Goal: Navigation & Orientation: Find specific page/section

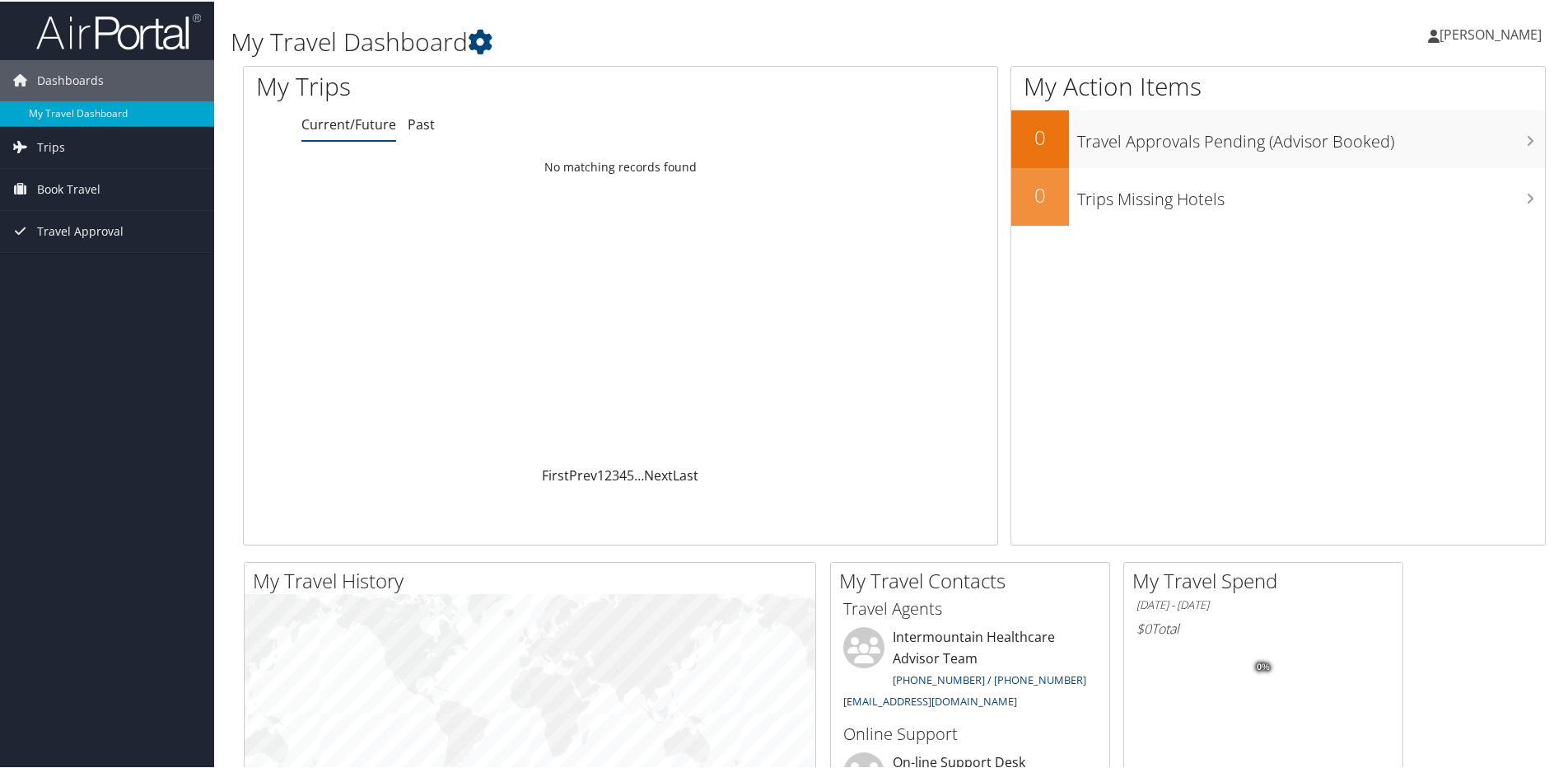
click at [1499, 33] on span "[PERSON_NAME]" at bounding box center [1490, 32] width 102 height 18
click at [486, 41] on icon at bounding box center [479, 40] width 24 height 24
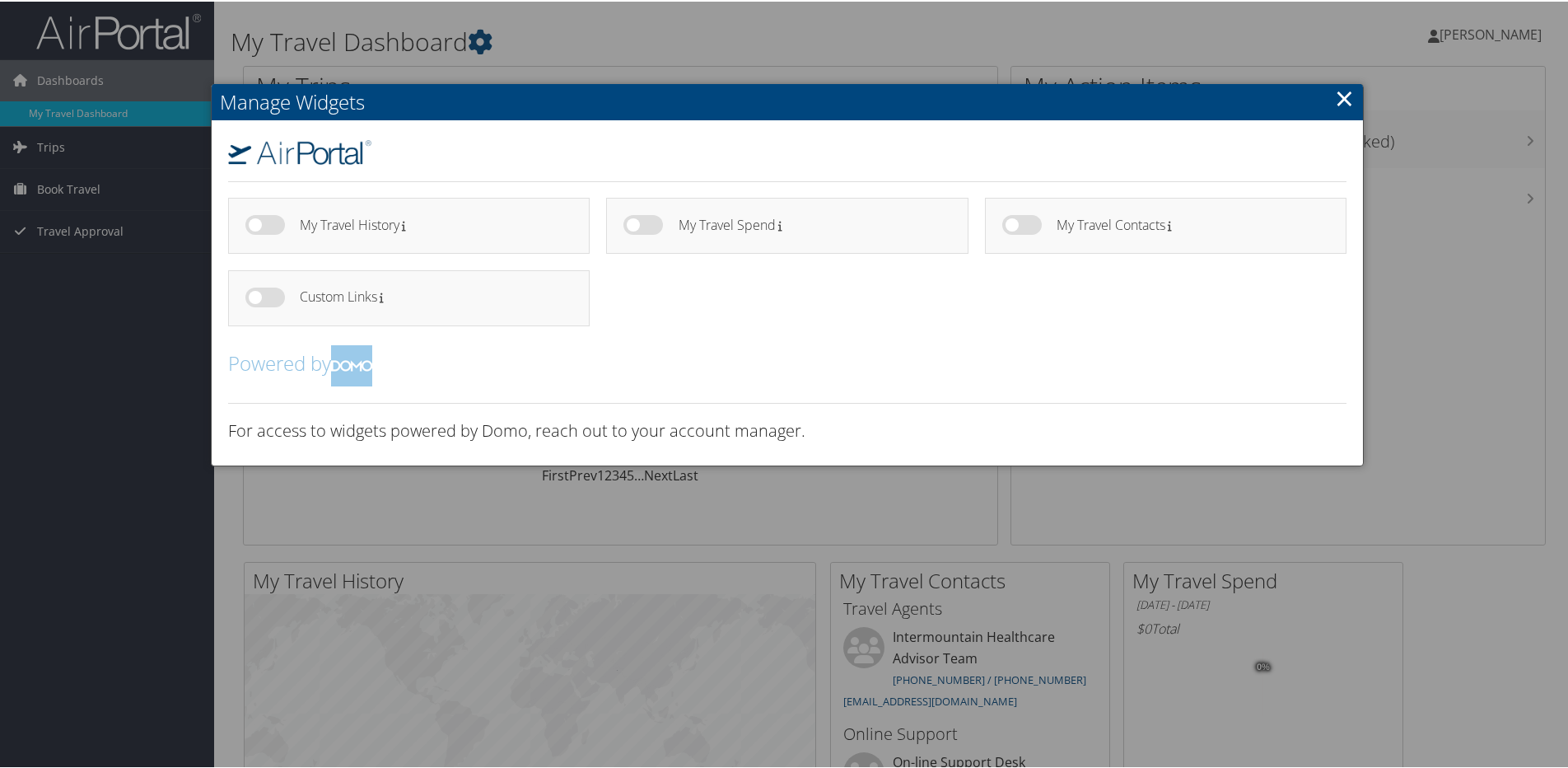
click at [1347, 92] on link "×" at bounding box center [1344, 96] width 19 height 33
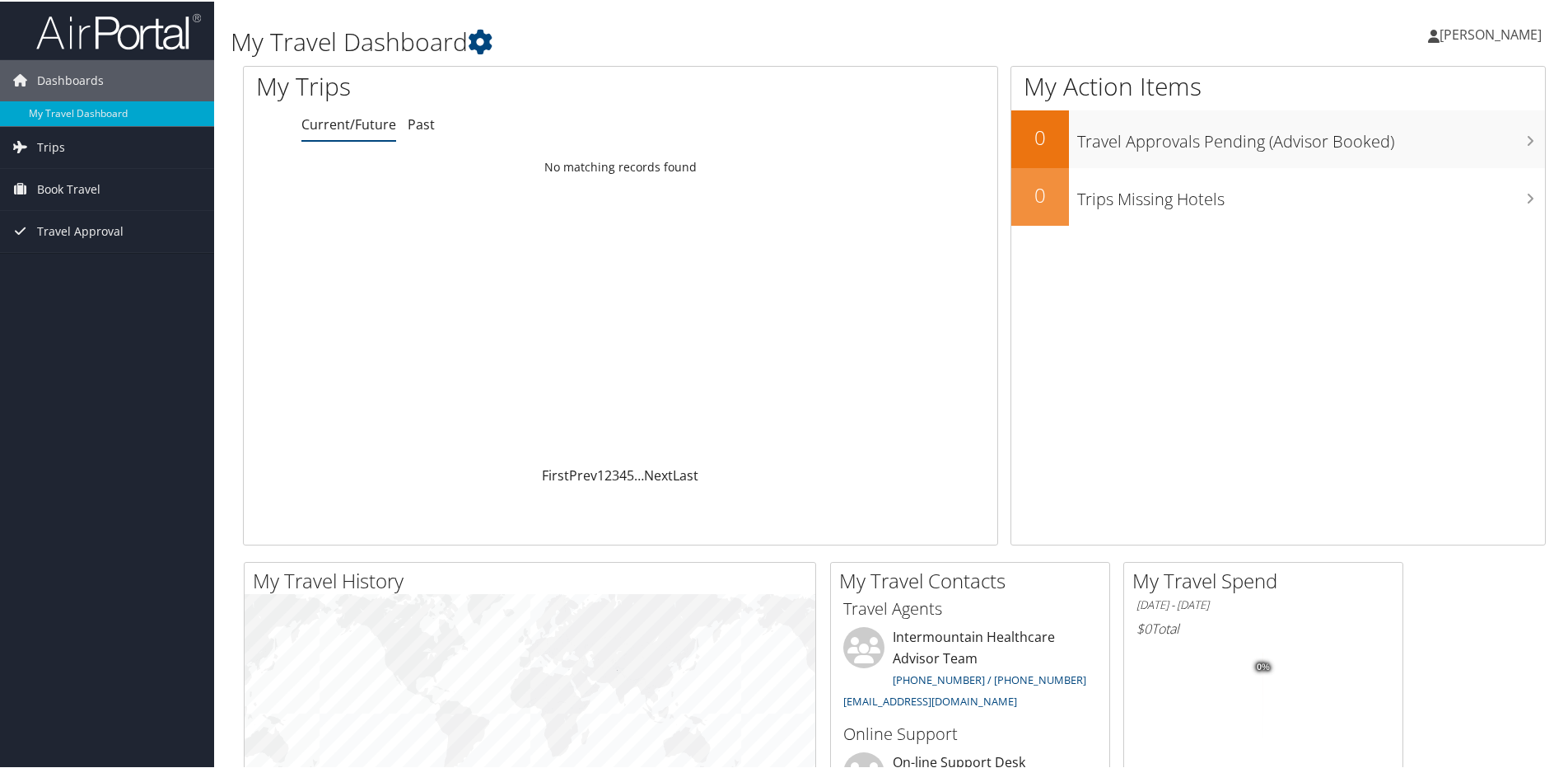
click at [1481, 26] on span "[PERSON_NAME]" at bounding box center [1490, 32] width 102 height 18
click at [1459, 145] on link "View Travel Profile" at bounding box center [1446, 146] width 184 height 28
click at [90, 73] on span "Dashboards" at bounding box center [70, 78] width 67 height 41
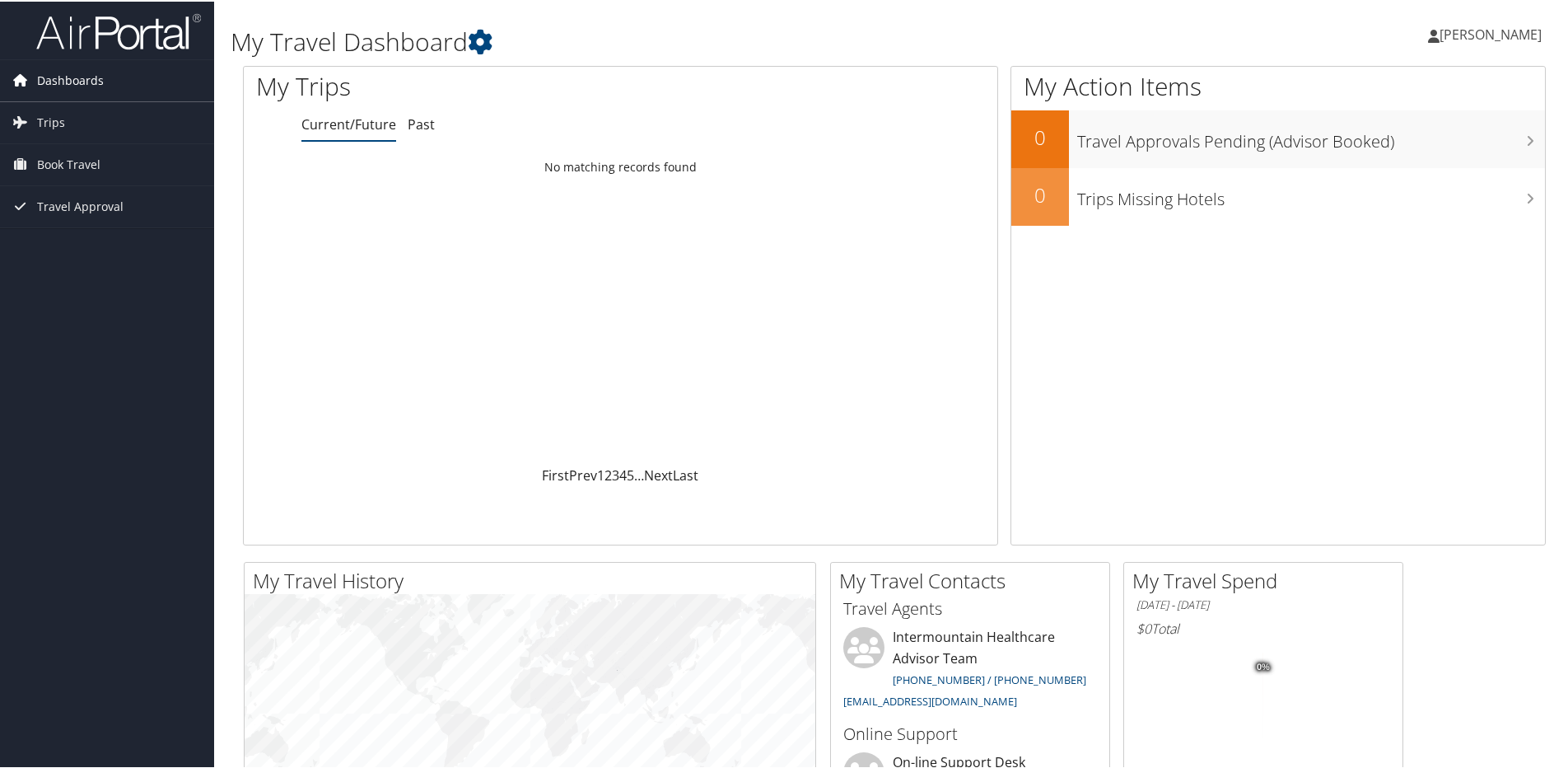
click at [90, 73] on span "Dashboards" at bounding box center [70, 78] width 67 height 41
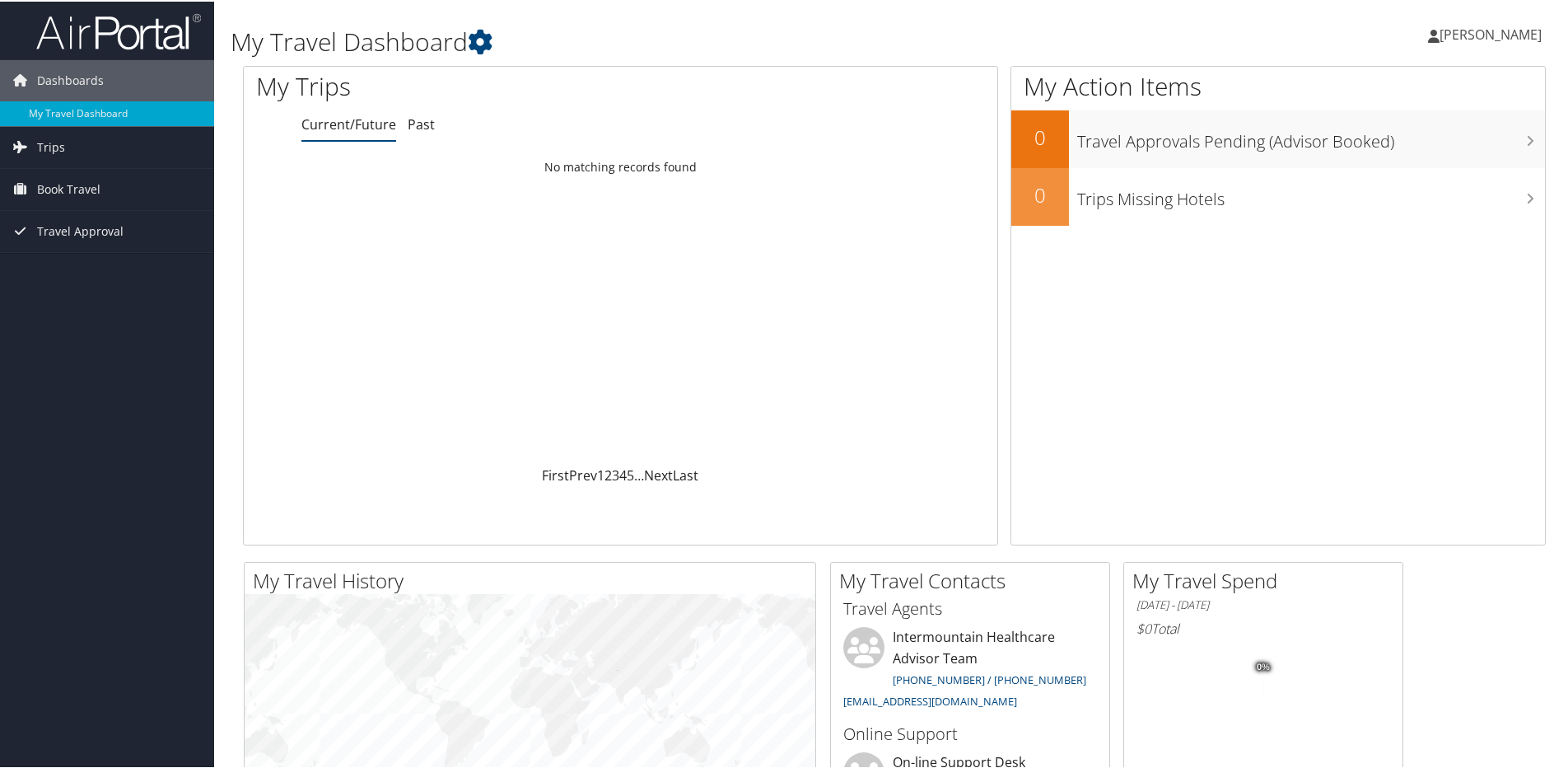
click at [1505, 34] on span "[PERSON_NAME]" at bounding box center [1490, 32] width 102 height 18
click at [1403, 83] on link "My Settings" at bounding box center [1446, 90] width 184 height 28
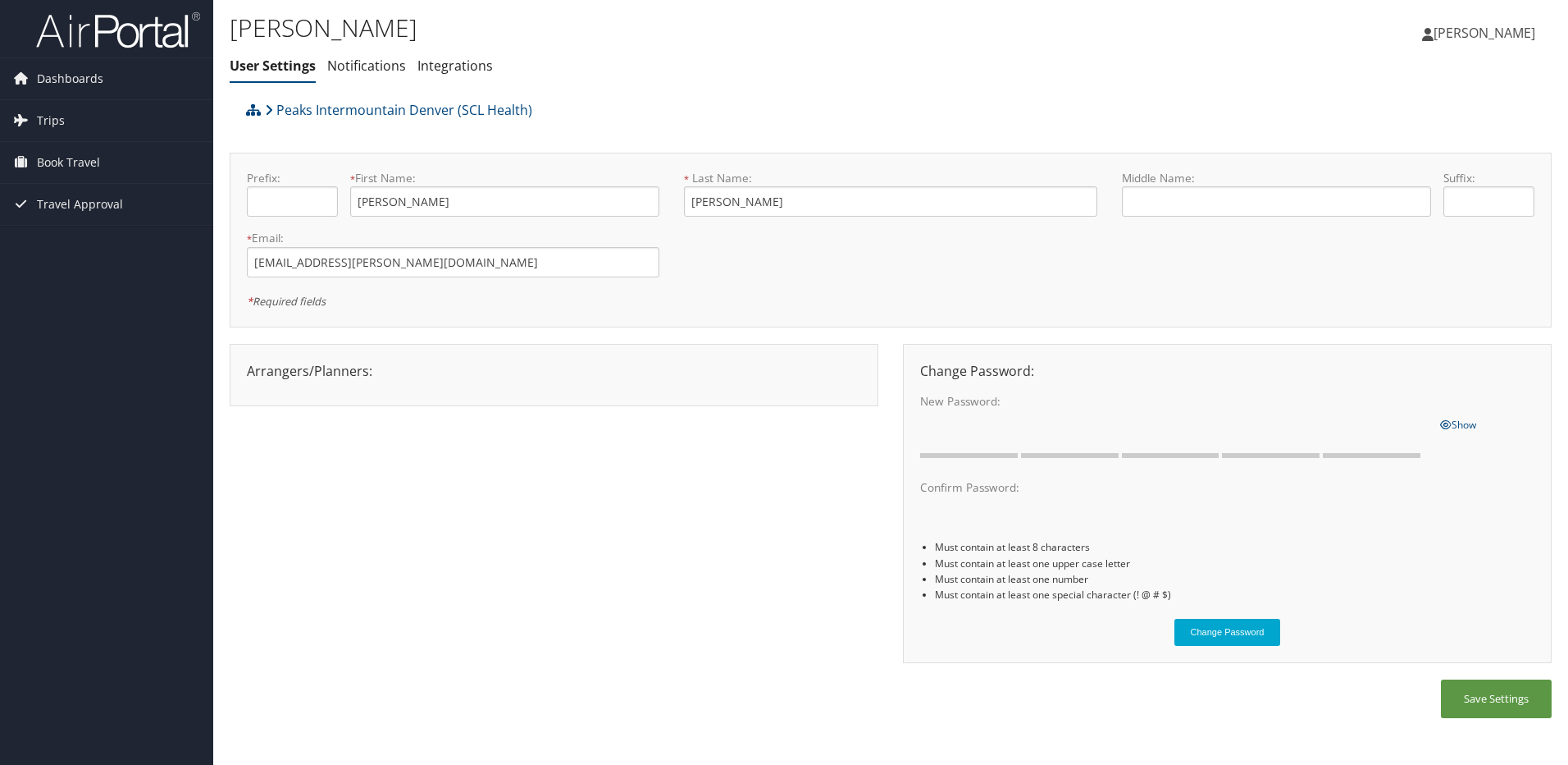
click at [1454, 41] on span "[PERSON_NAME]" at bounding box center [1484, 32] width 102 height 18
click at [1276, 103] on div "Peaks Intermountain Denver (SCL Health)" at bounding box center [890, 110] width 1322 height 34
click at [381, 62] on link "Notifications" at bounding box center [366, 65] width 79 height 18
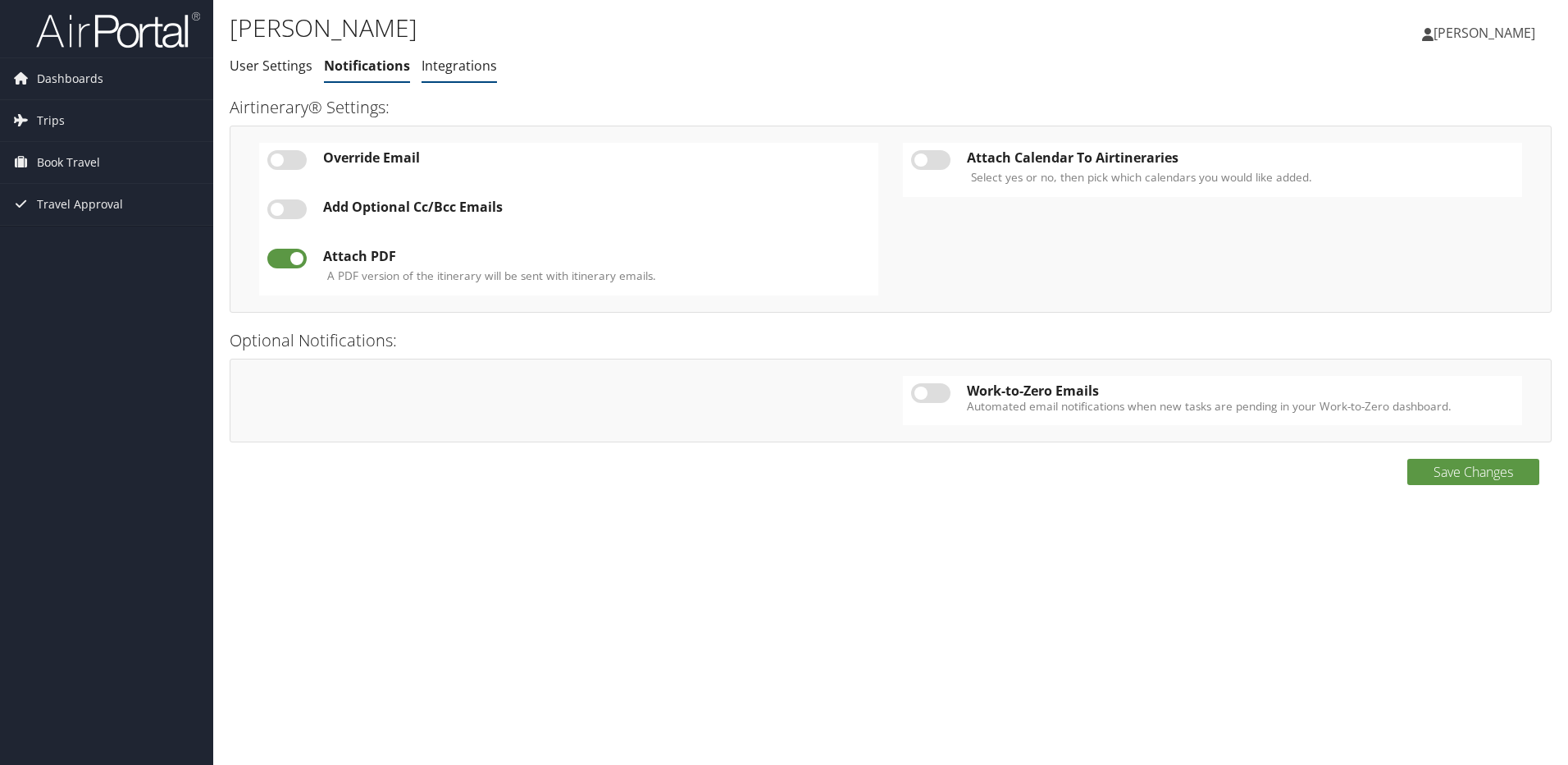
click at [452, 67] on link "Integrations" at bounding box center [460, 65] width 76 height 18
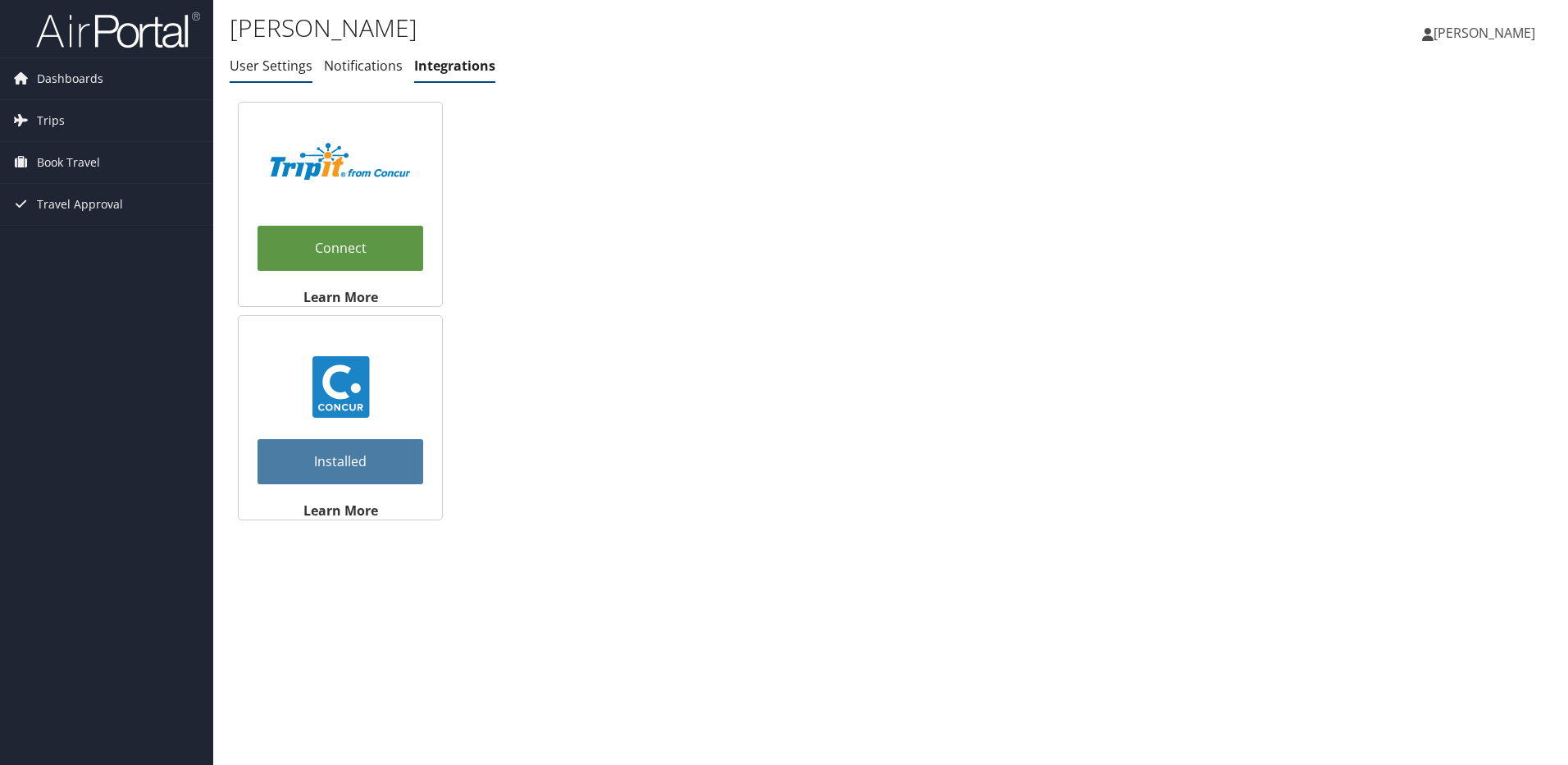
click at [249, 67] on link "User Settings" at bounding box center [271, 65] width 83 height 18
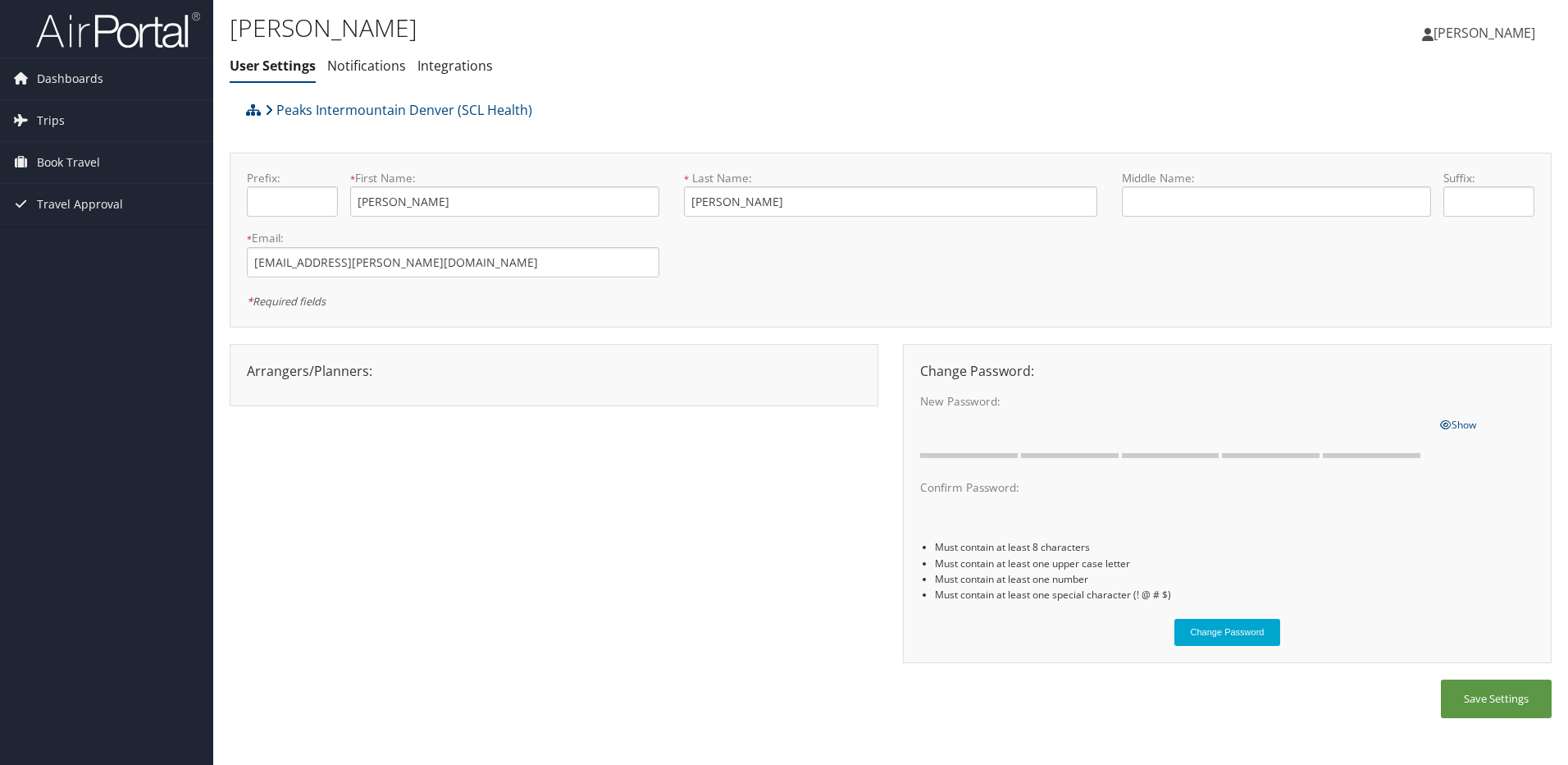
click at [1519, 34] on span "[PERSON_NAME]" at bounding box center [1484, 32] width 102 height 18
click at [1460, 143] on link "View Travel Profile" at bounding box center [1443, 145] width 183 height 28
click at [105, 81] on link "Dashboards" at bounding box center [107, 78] width 213 height 41
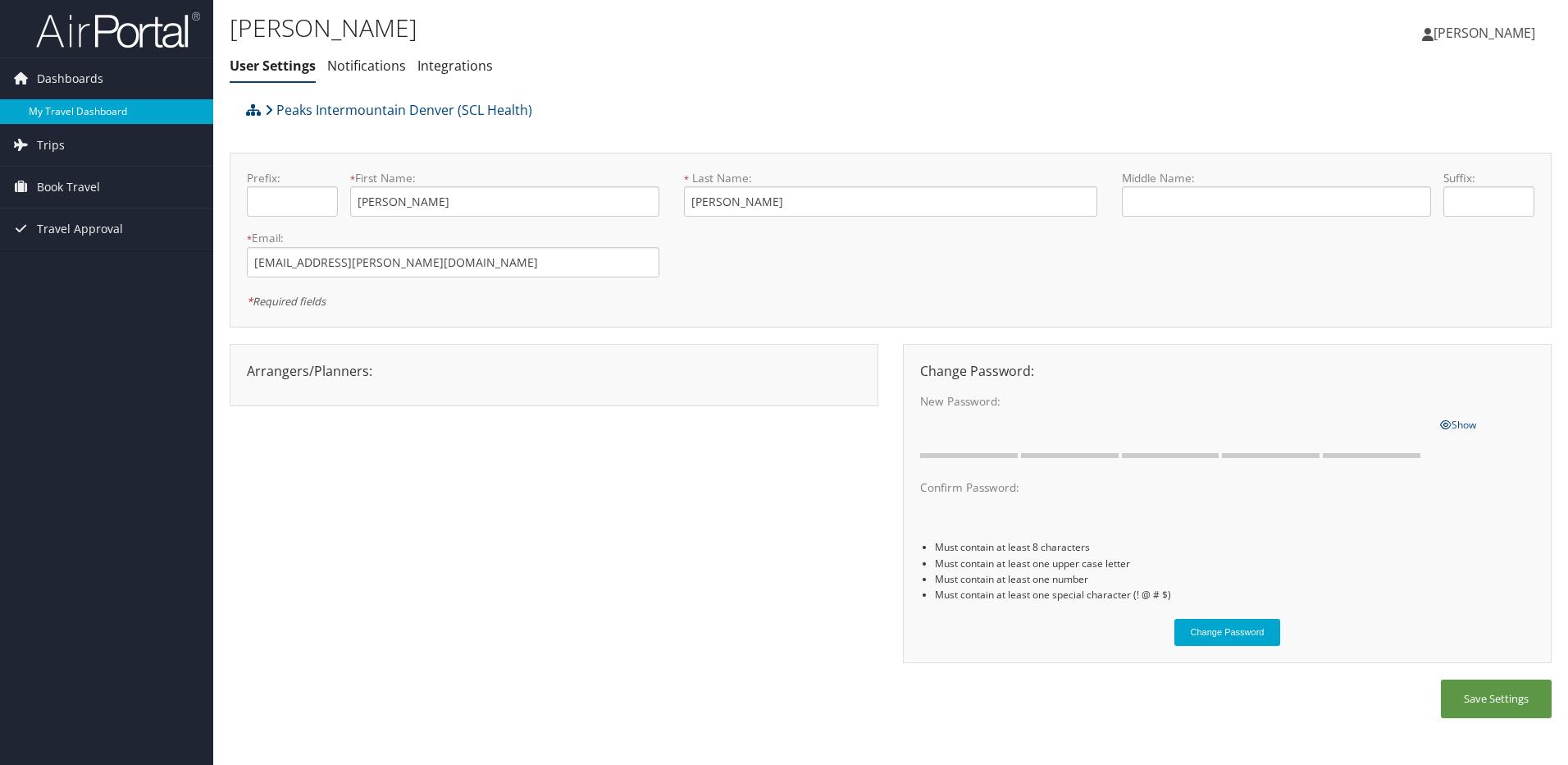
click at [98, 106] on link "My Travel Dashboard" at bounding box center [107, 111] width 213 height 24
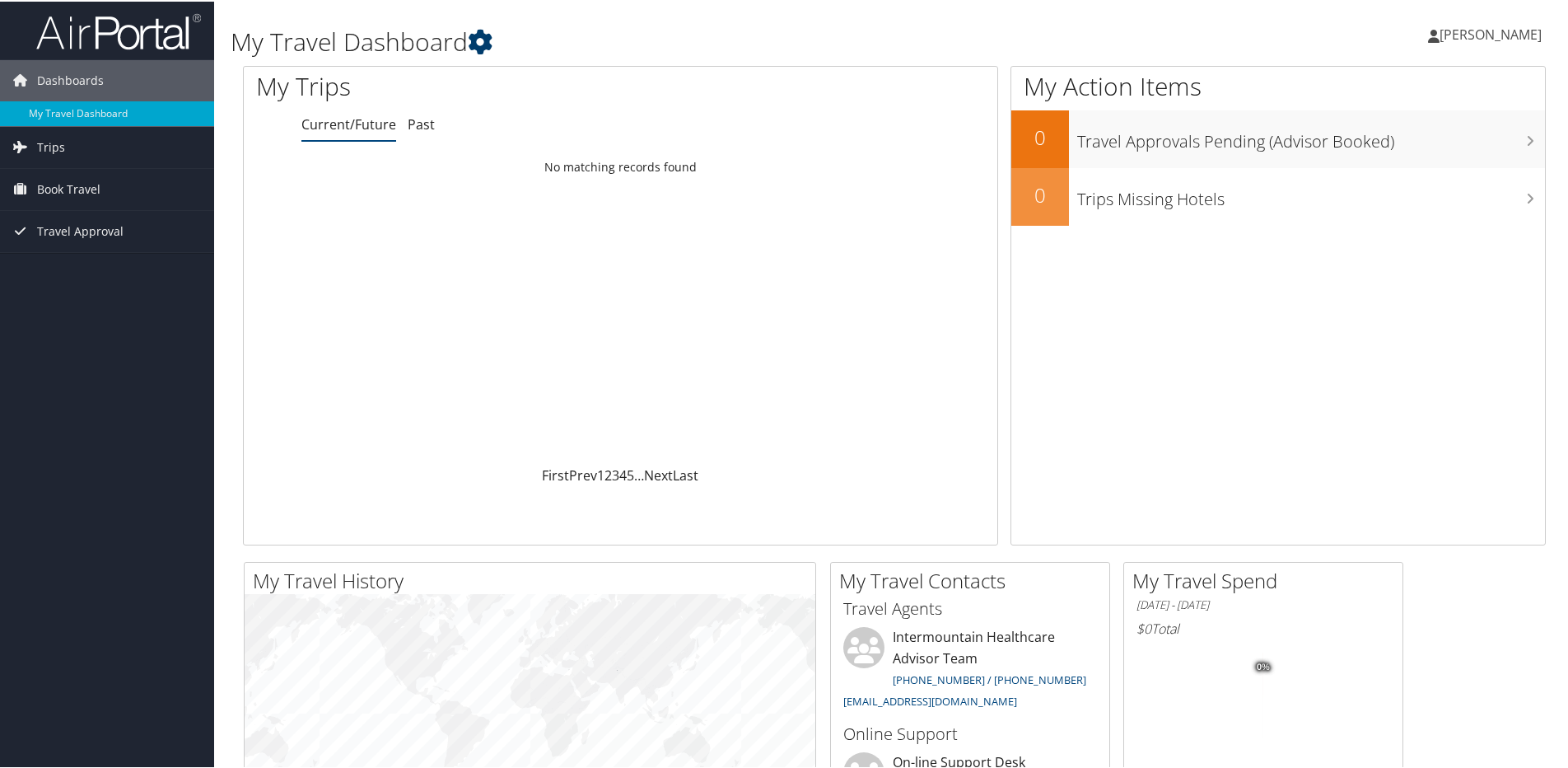
click at [482, 43] on icon at bounding box center [479, 40] width 24 height 24
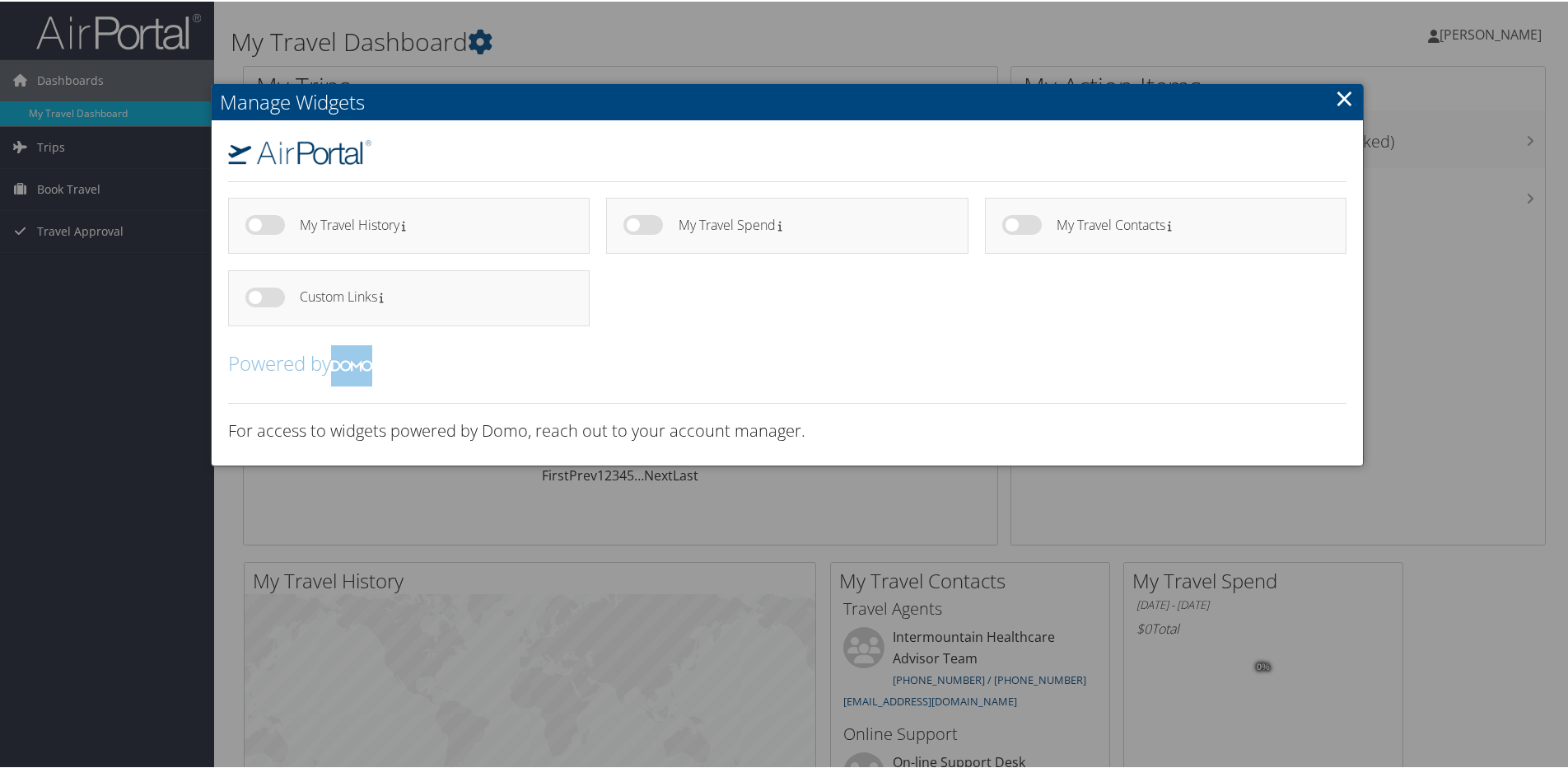
click at [1337, 98] on link "×" at bounding box center [1344, 96] width 19 height 33
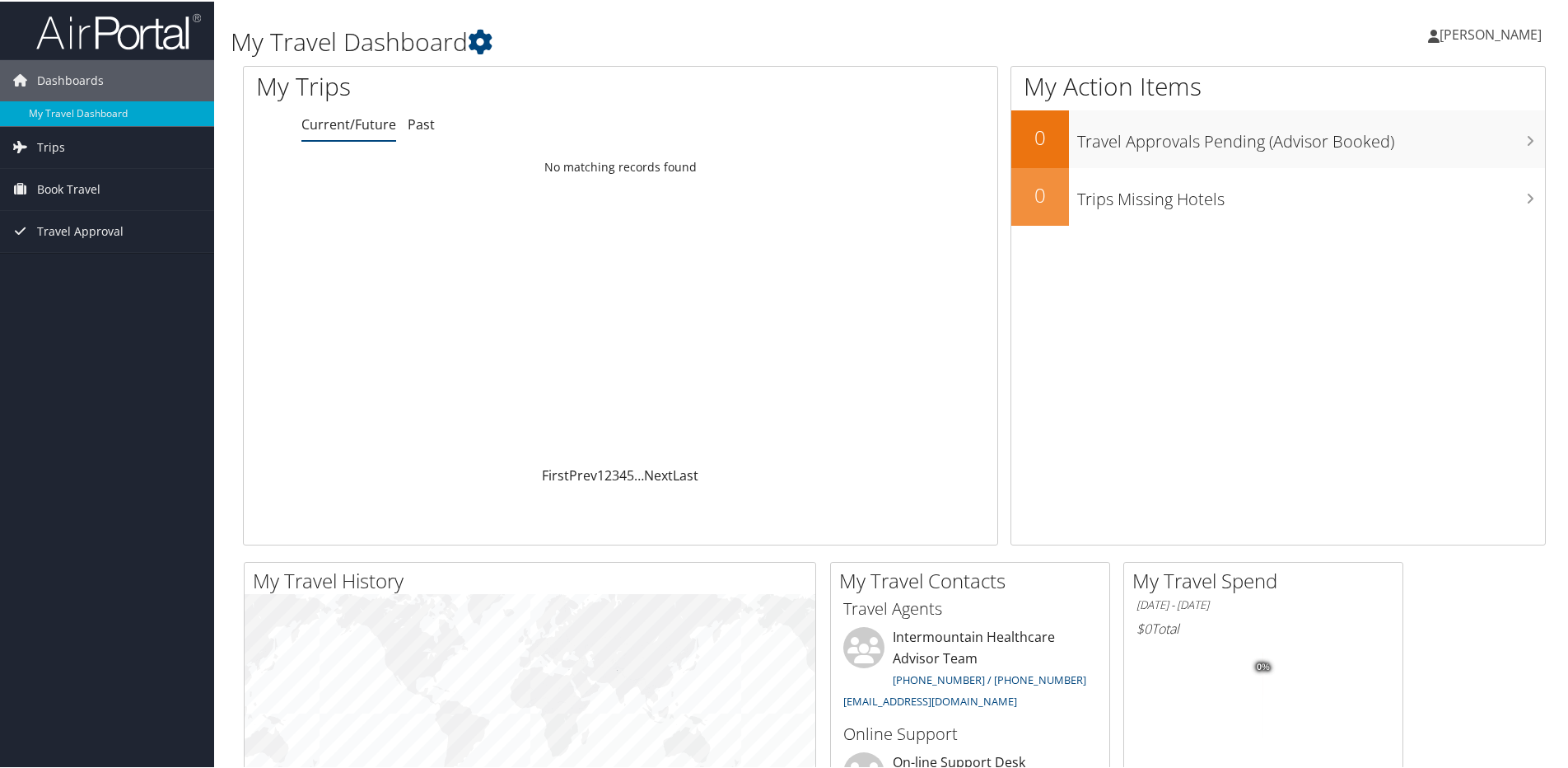
click at [1482, 28] on span "[PERSON_NAME]" at bounding box center [1490, 32] width 102 height 18
click at [1409, 160] on link "View Travel Profile" at bounding box center [1446, 146] width 184 height 28
click at [1453, 24] on span "[PERSON_NAME]" at bounding box center [1490, 32] width 102 height 18
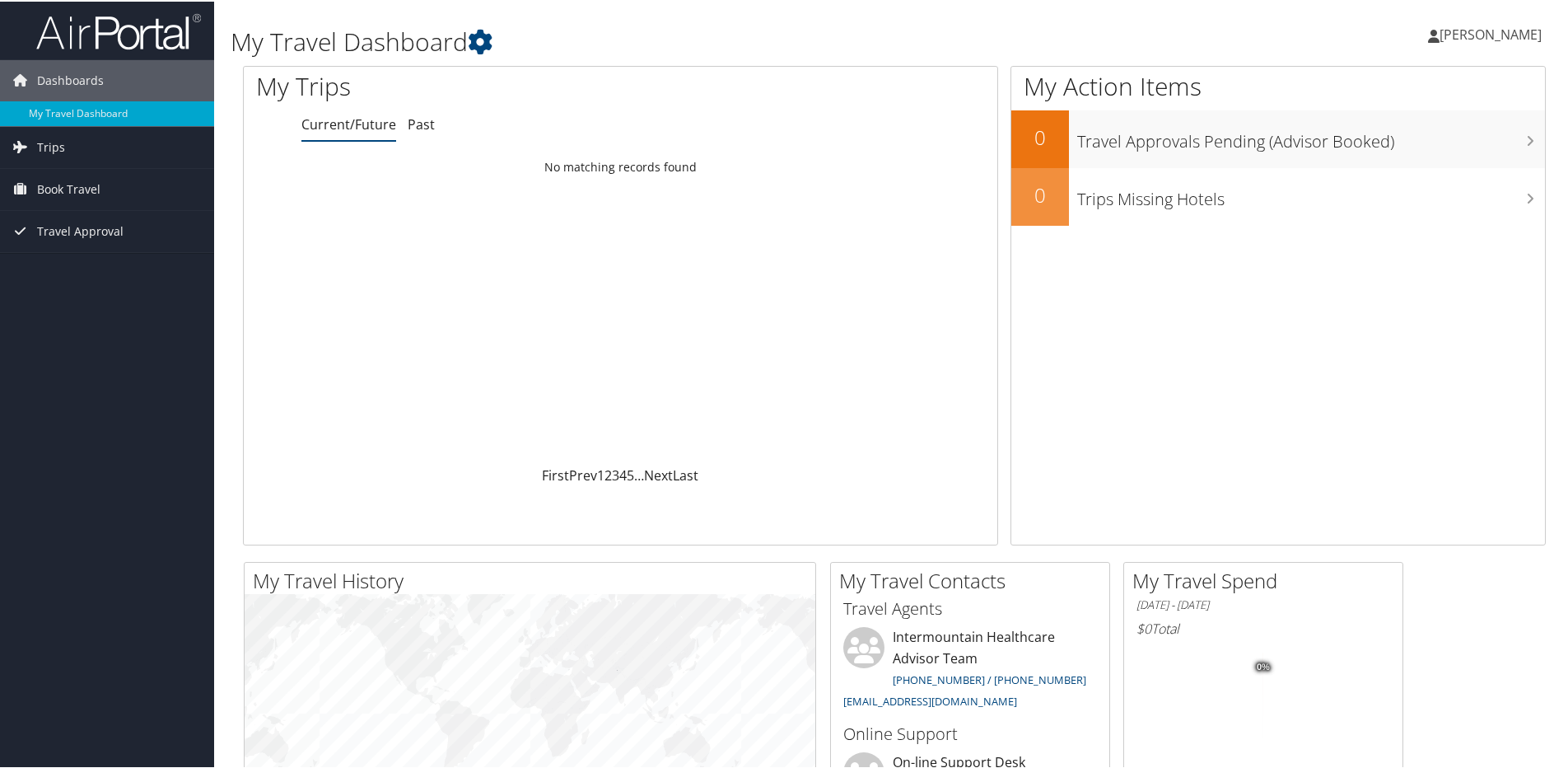
click at [1495, 33] on span "[PERSON_NAME]" at bounding box center [1490, 32] width 102 height 18
click at [1473, 38] on span "[PERSON_NAME]" at bounding box center [1490, 32] width 102 height 18
drag, startPoint x: 1473, startPoint y: 38, endPoint x: 1309, endPoint y: 30, distance: 164.2
click at [1309, 30] on div "Gabriel Ornelas Gabriel Ornelas My Settings Travel Agency Contacts View Travel …" at bounding box center [1312, 40] width 525 height 63
click at [1467, 28] on span "[PERSON_NAME]" at bounding box center [1490, 32] width 102 height 18
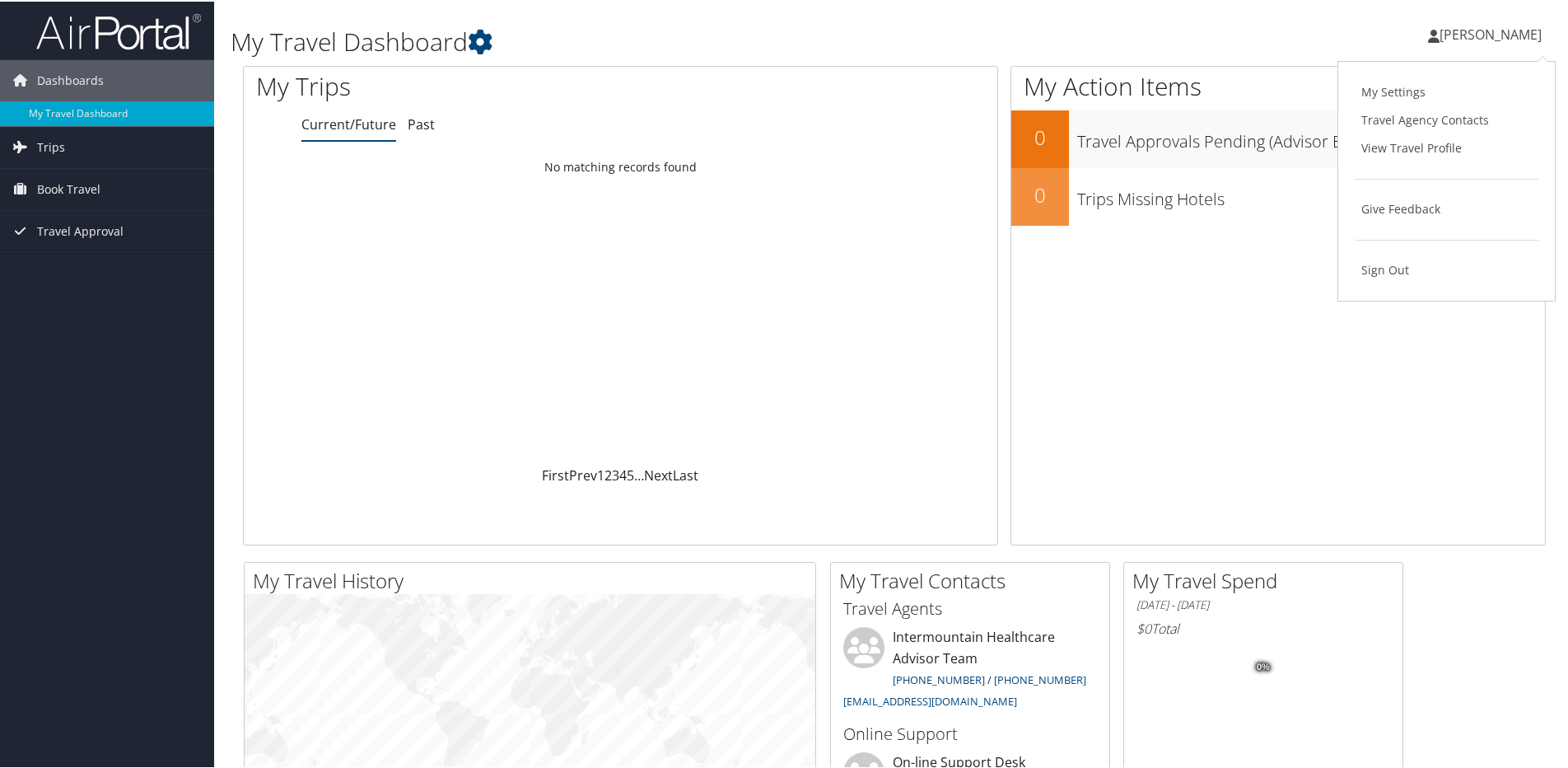
drag, startPoint x: 1042, startPoint y: 53, endPoint x: 1028, endPoint y: 57, distance: 14.6
click at [1041, 53] on h1 "My Travel Dashboard" at bounding box center [673, 40] width 885 height 35
click at [1504, 20] on link "[PERSON_NAME]" at bounding box center [1493, 33] width 130 height 50
click at [1420, 88] on link "My Settings" at bounding box center [1446, 90] width 184 height 28
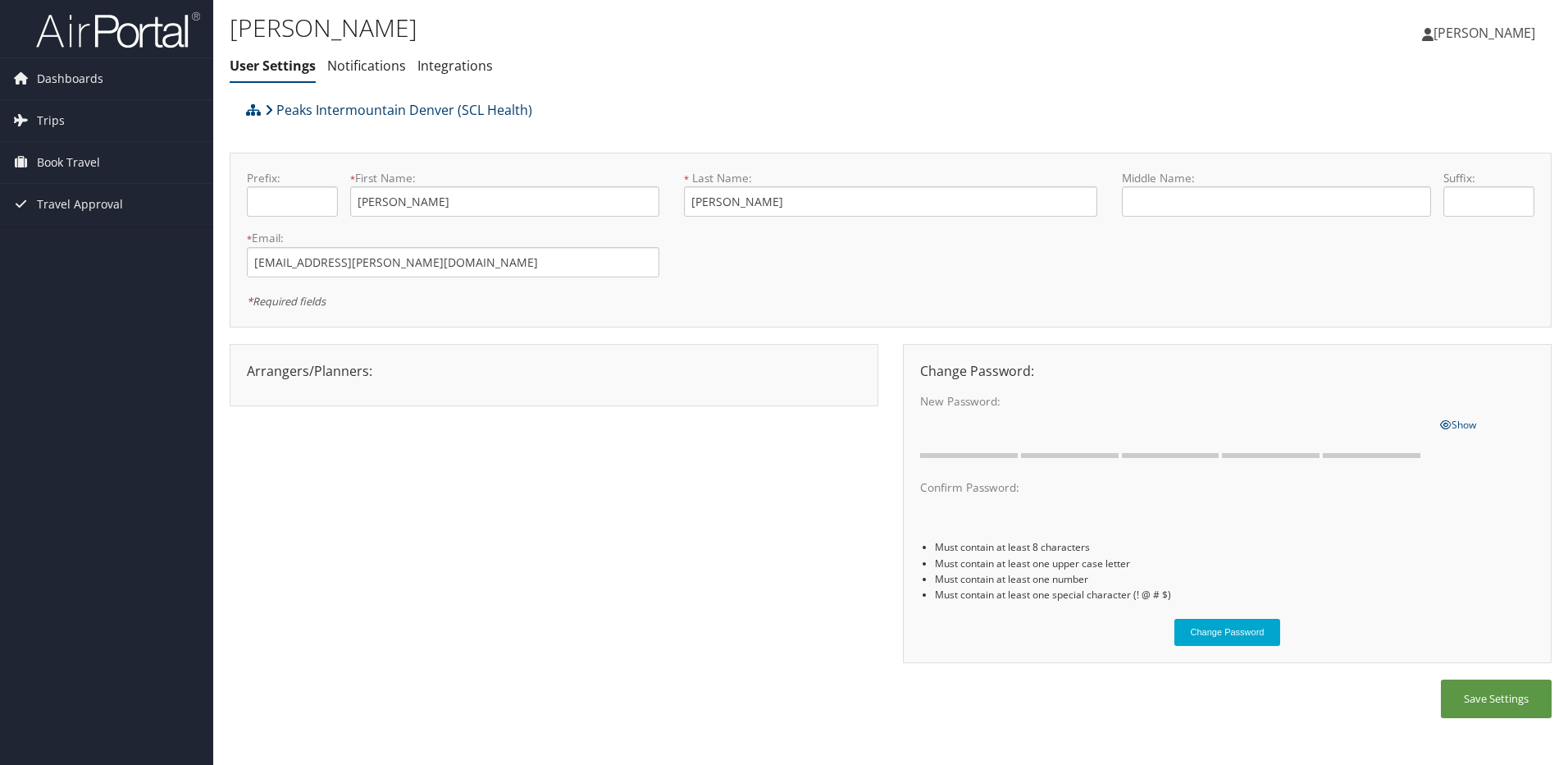
click at [356, 103] on link "Peaks Intermountain Denver (SCL Health)" at bounding box center [398, 109] width 267 height 33
click at [385, 56] on link "Notifications" at bounding box center [366, 65] width 79 height 18
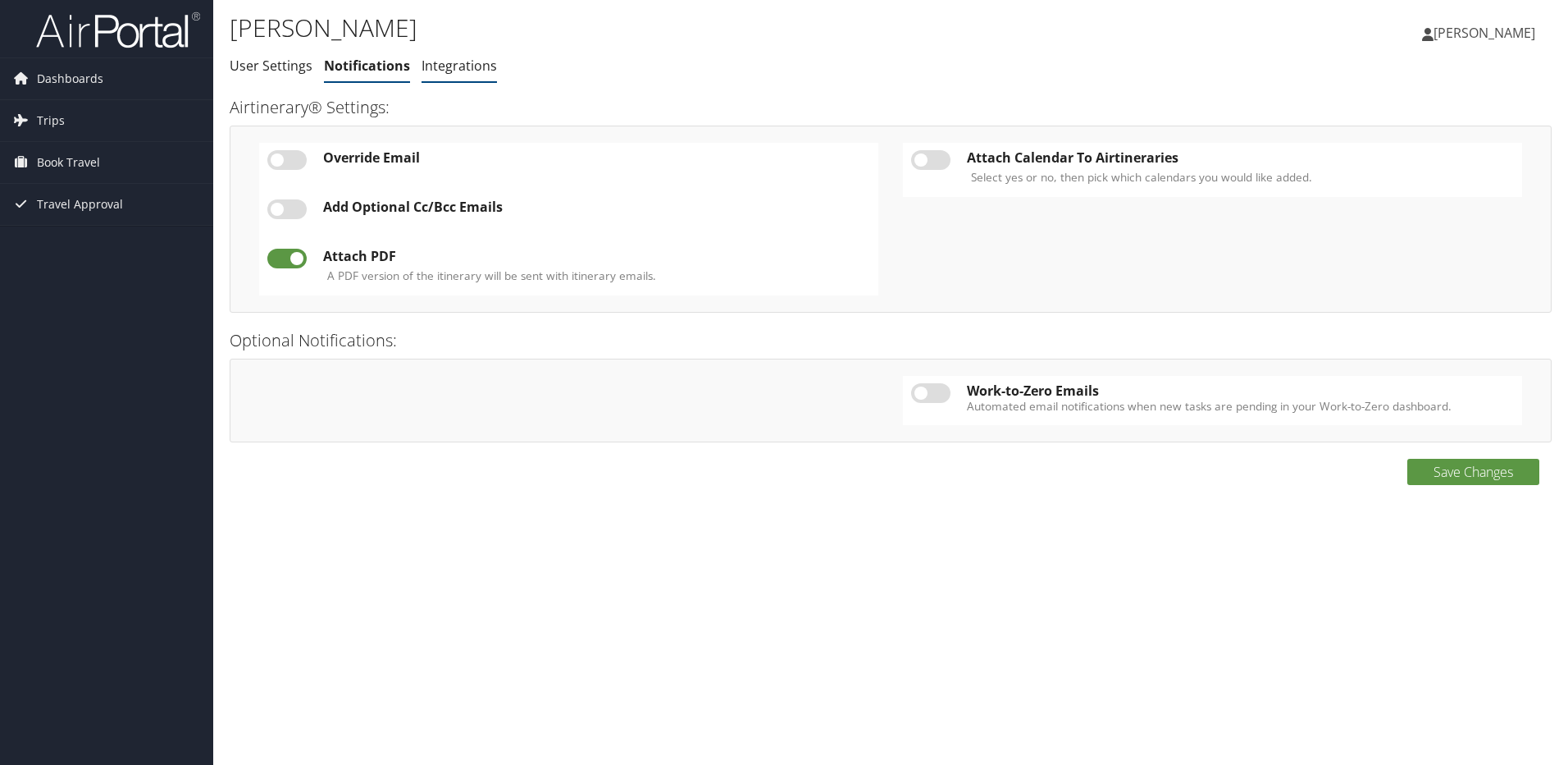
click at [445, 66] on link "Integrations" at bounding box center [460, 65] width 76 height 18
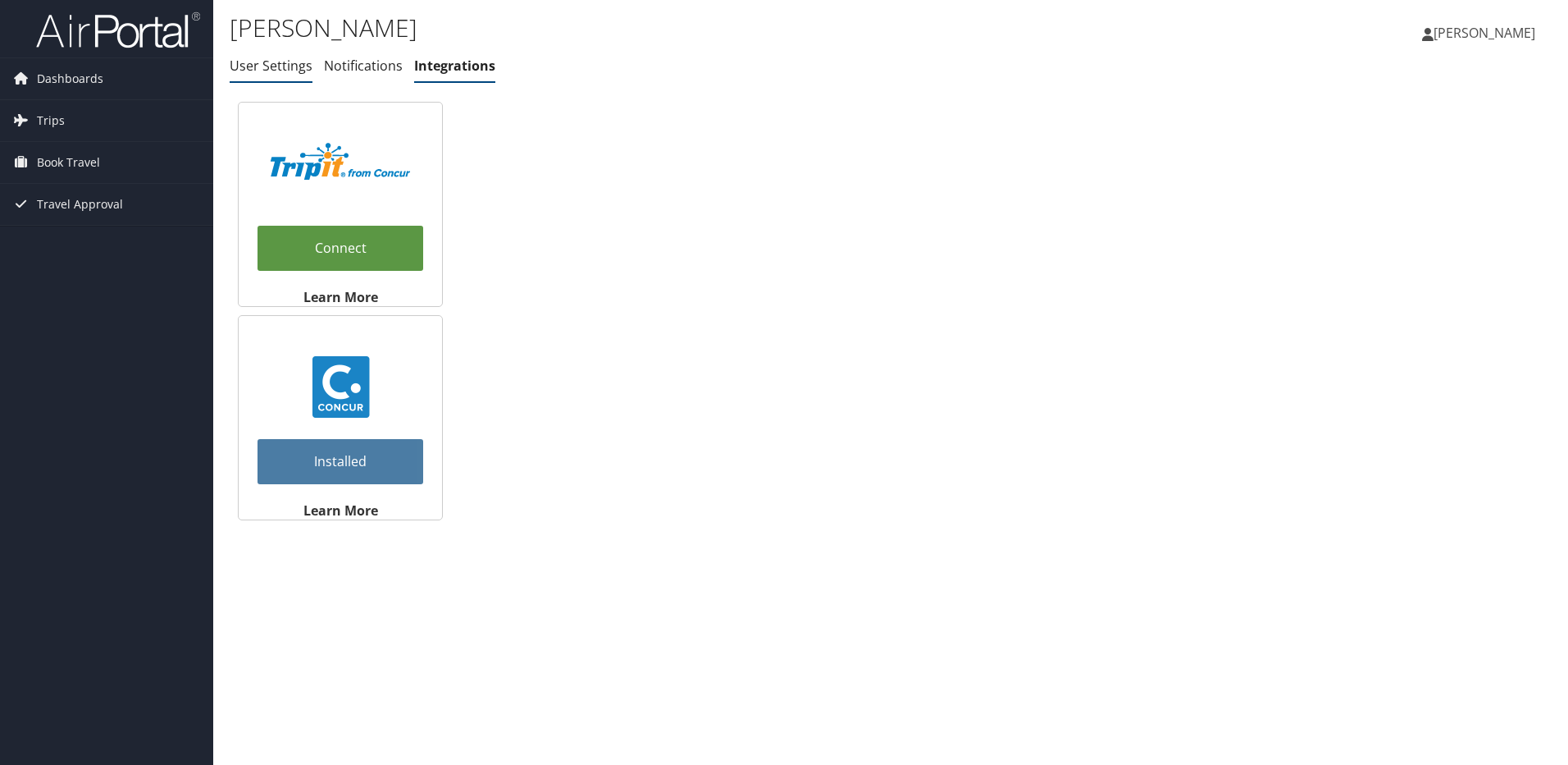
click at [297, 58] on link "User Settings" at bounding box center [271, 65] width 83 height 18
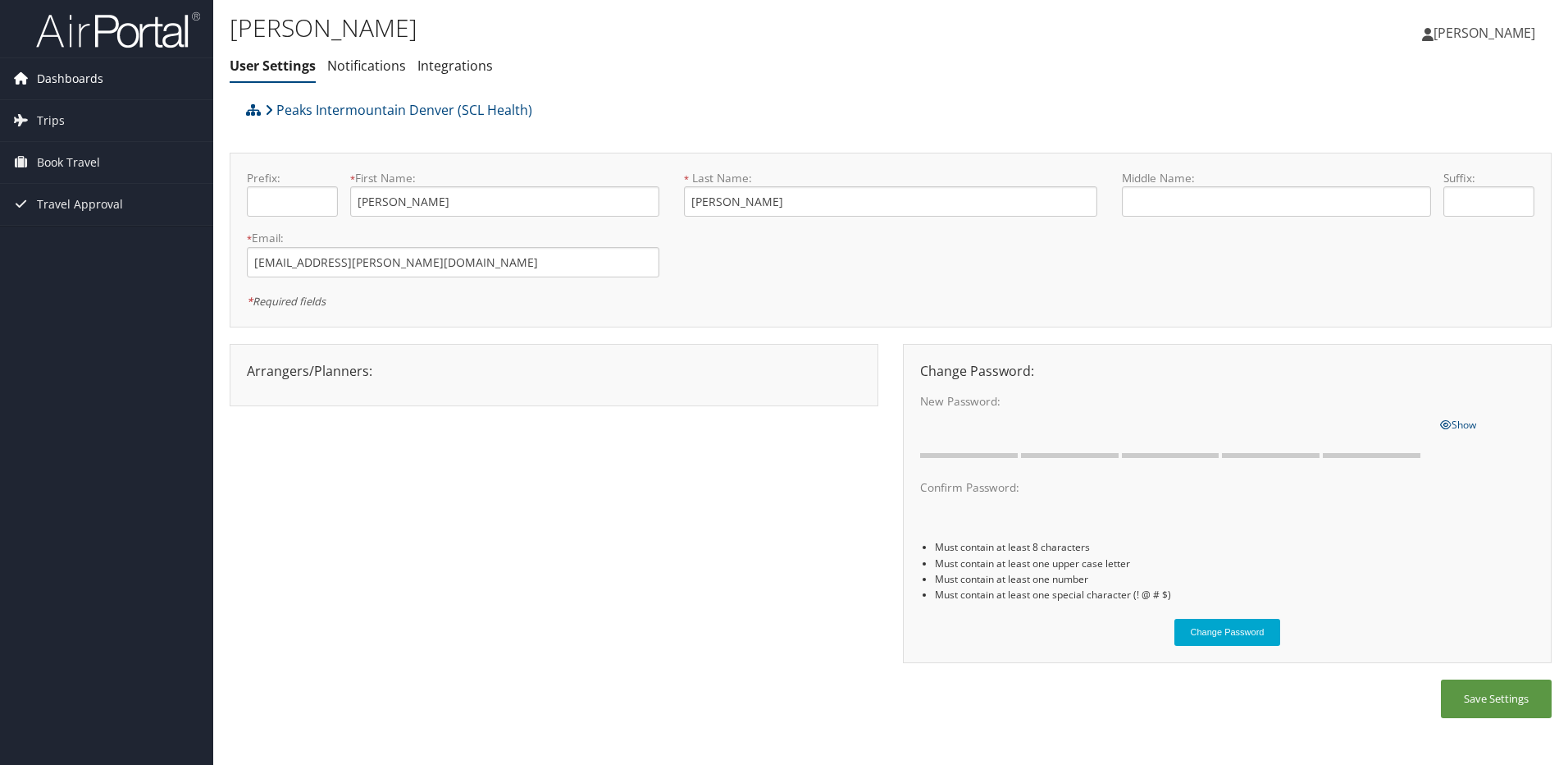
click at [63, 85] on span "Dashboards" at bounding box center [70, 78] width 66 height 41
click at [167, 38] on img at bounding box center [118, 30] width 164 height 39
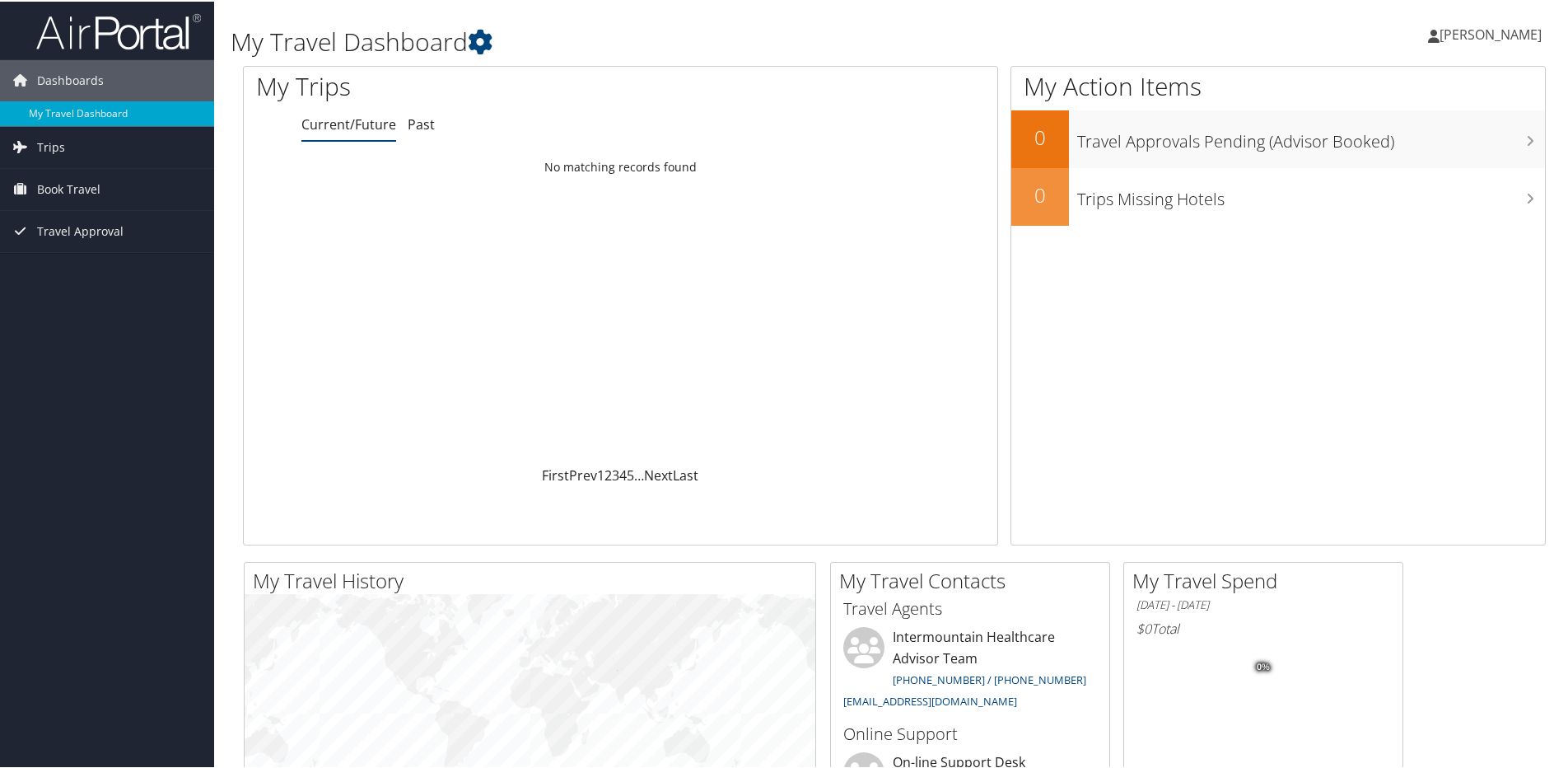
click at [1506, 23] on link "[PERSON_NAME]" at bounding box center [1493, 33] width 130 height 50
click at [1468, 58] on div "Gabriel Ornelas Gabriel Ornelas My Settings Travel Agency Contacts View Travel …" at bounding box center [1312, 40] width 525 height 63
click at [1468, 46] on link "[PERSON_NAME]" at bounding box center [1493, 33] width 130 height 50
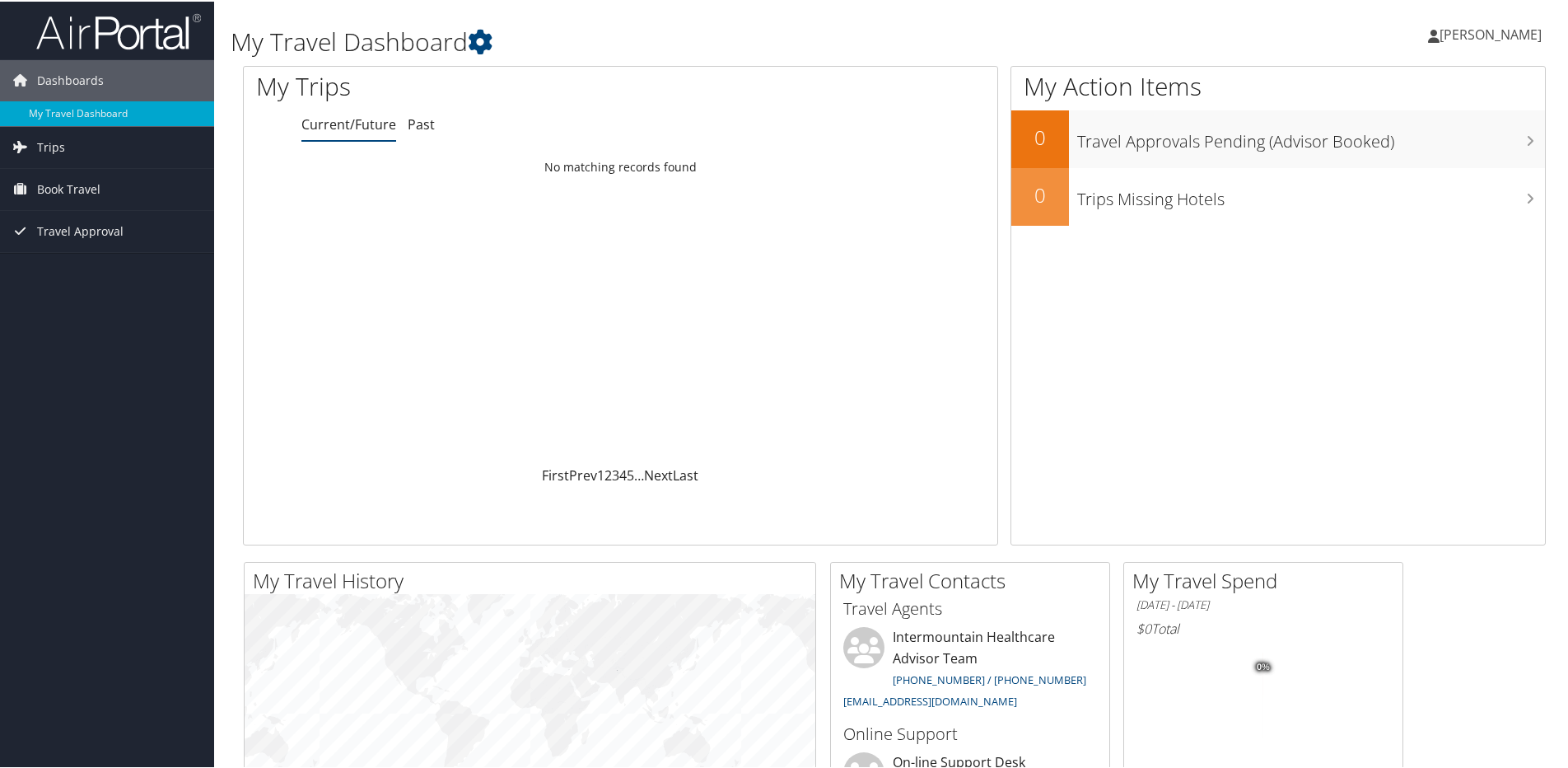
click at [1490, 24] on span "[PERSON_NAME]" at bounding box center [1490, 32] width 102 height 18
click at [1457, 33] on span "[PERSON_NAME]" at bounding box center [1490, 32] width 102 height 18
click at [1452, 35] on span "[PERSON_NAME]" at bounding box center [1490, 32] width 102 height 18
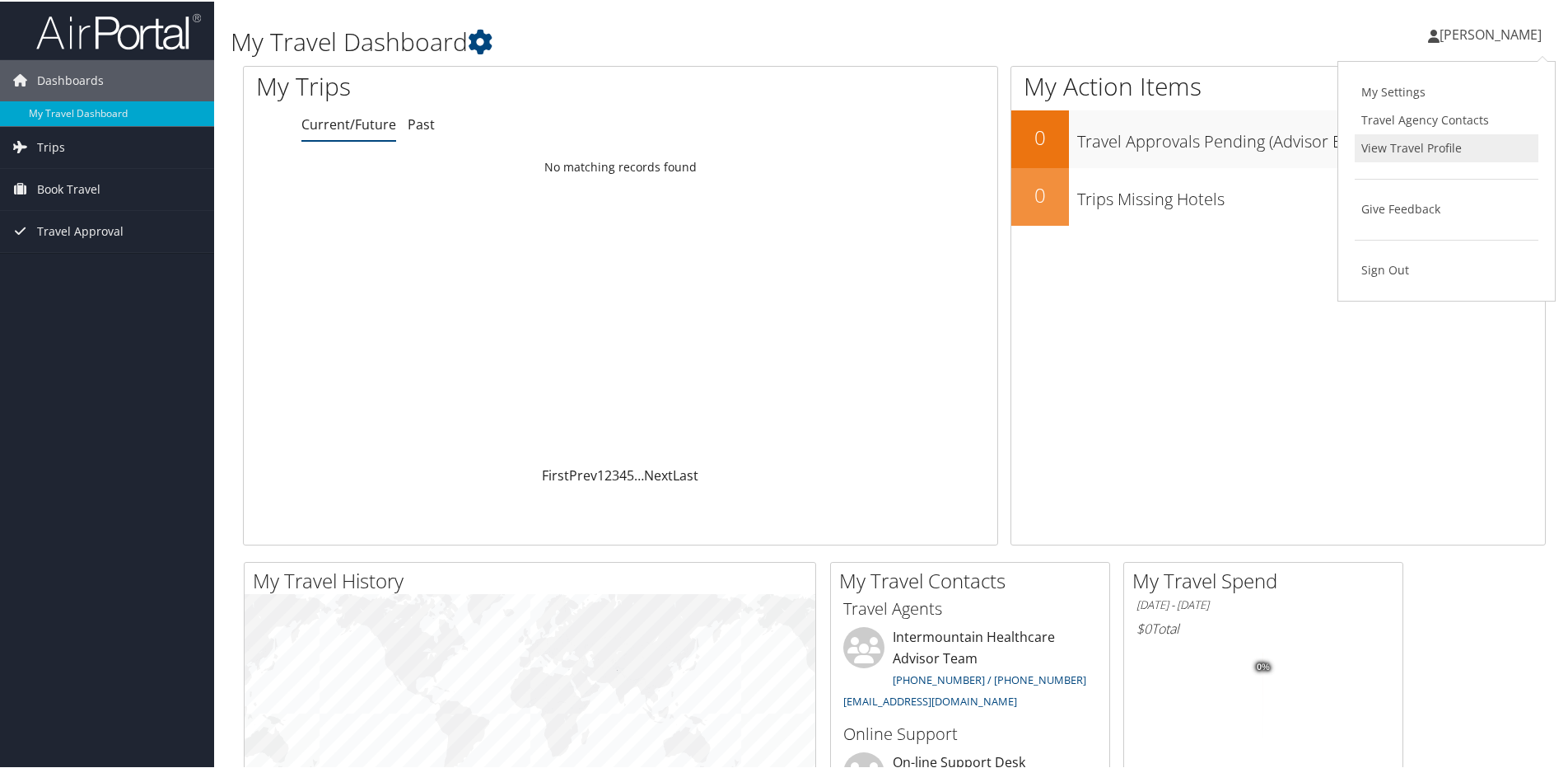
click at [1439, 138] on link "View Travel Profile" at bounding box center [1446, 146] width 184 height 28
click at [88, 184] on span "Book Travel" at bounding box center [68, 187] width 63 height 41
click at [127, 295] on link "Travel Approval" at bounding box center [107, 304] width 214 height 41
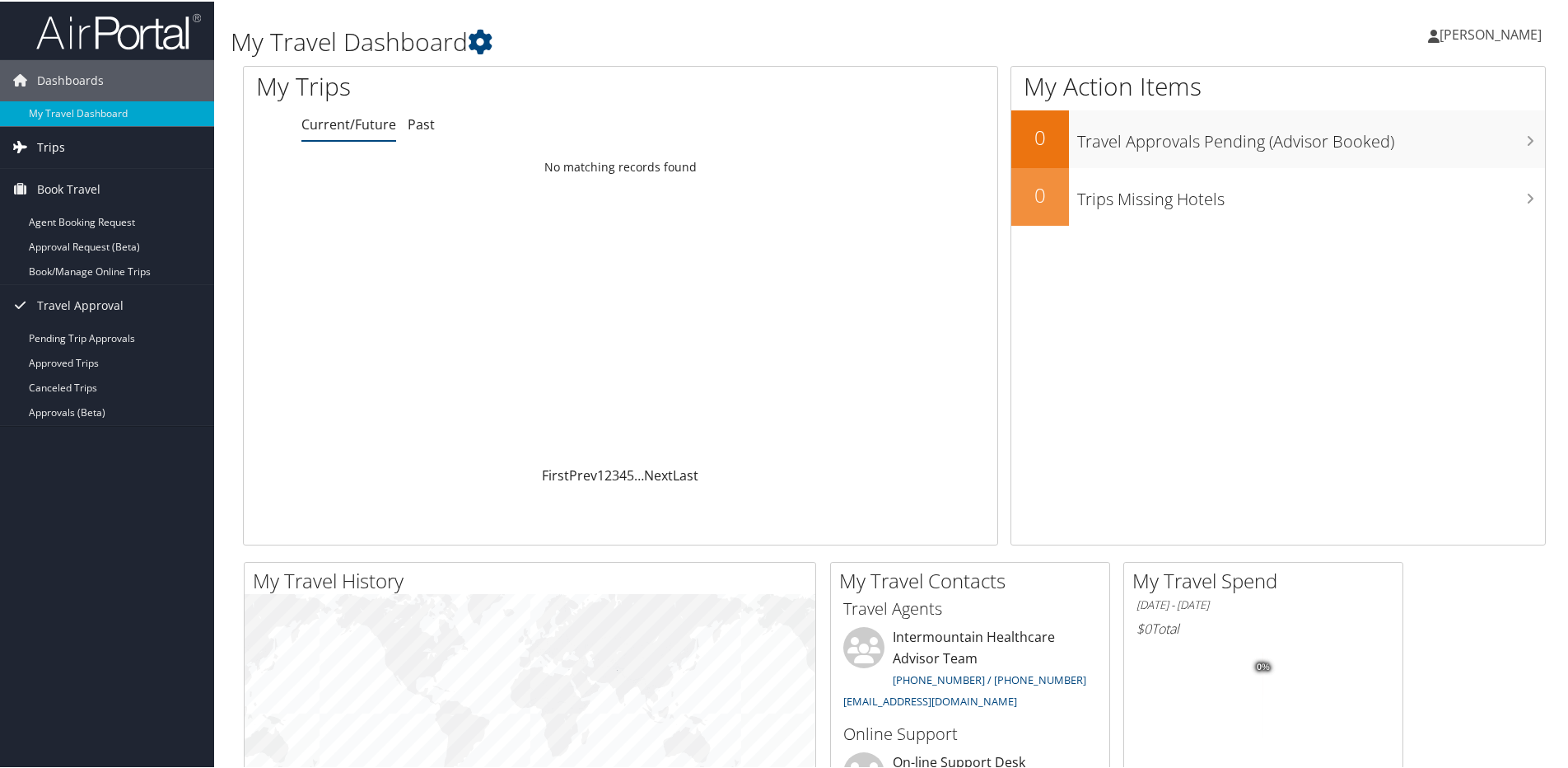
click at [90, 152] on link "Trips" at bounding box center [107, 145] width 214 height 41
click at [1463, 39] on span "[PERSON_NAME]" at bounding box center [1490, 32] width 102 height 18
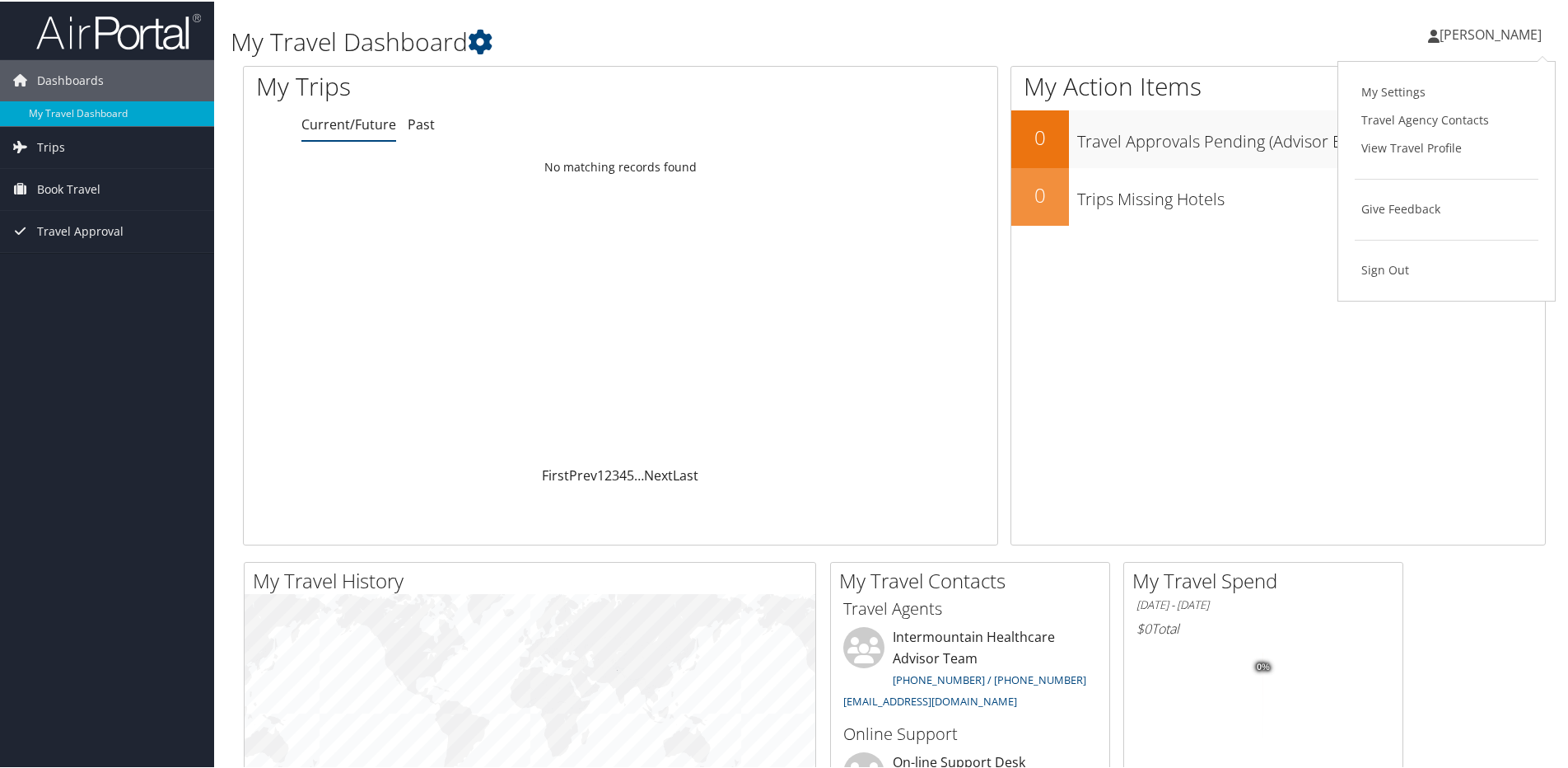
click at [1463, 39] on span "[PERSON_NAME]" at bounding box center [1490, 32] width 102 height 18
click at [89, 196] on span "Book Travel" at bounding box center [68, 187] width 63 height 41
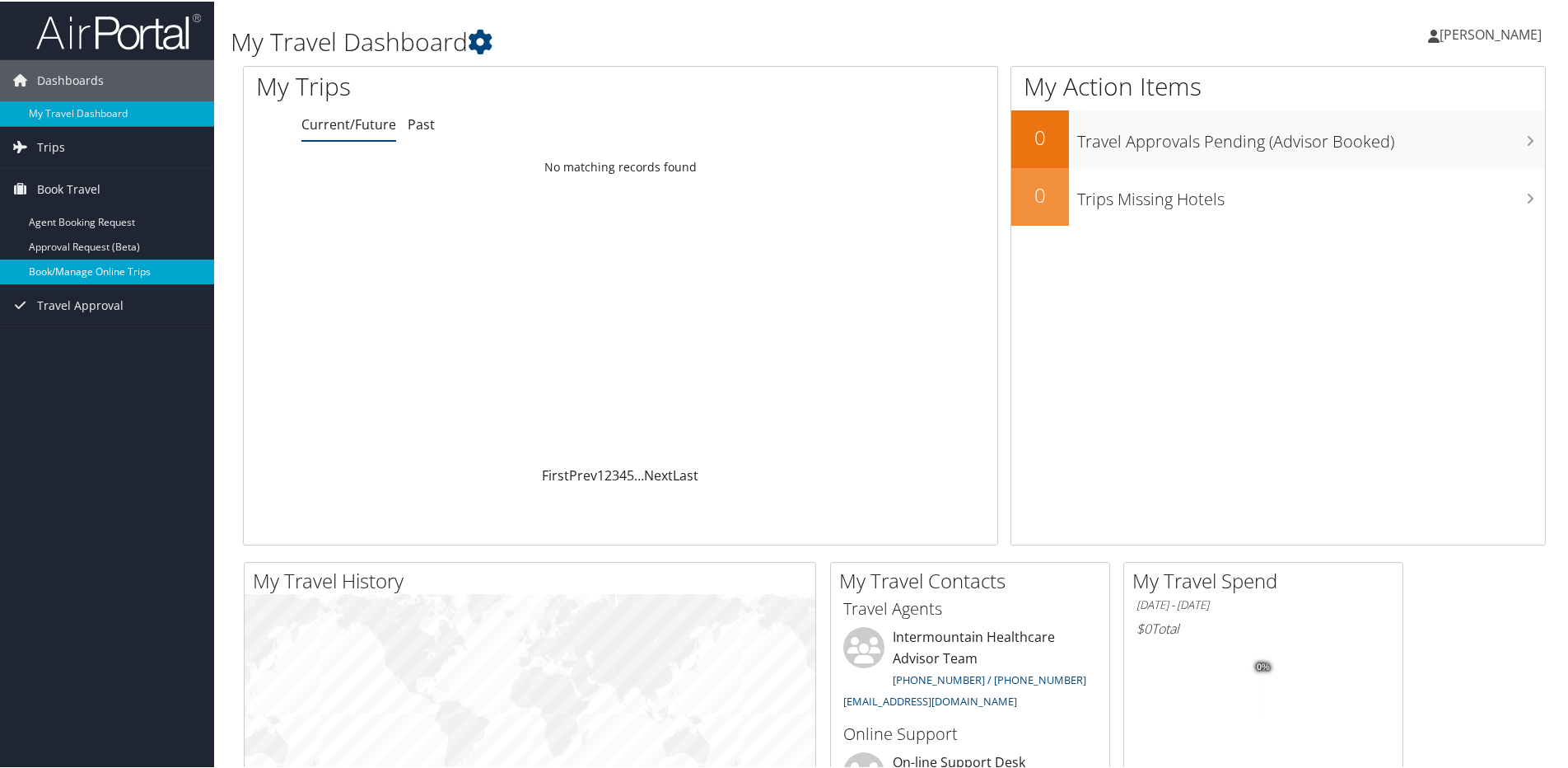
click at [93, 262] on link "Book/Manage Online Trips" at bounding box center [107, 269] width 214 height 24
click at [1472, 24] on span "[PERSON_NAME]" at bounding box center [1490, 32] width 102 height 18
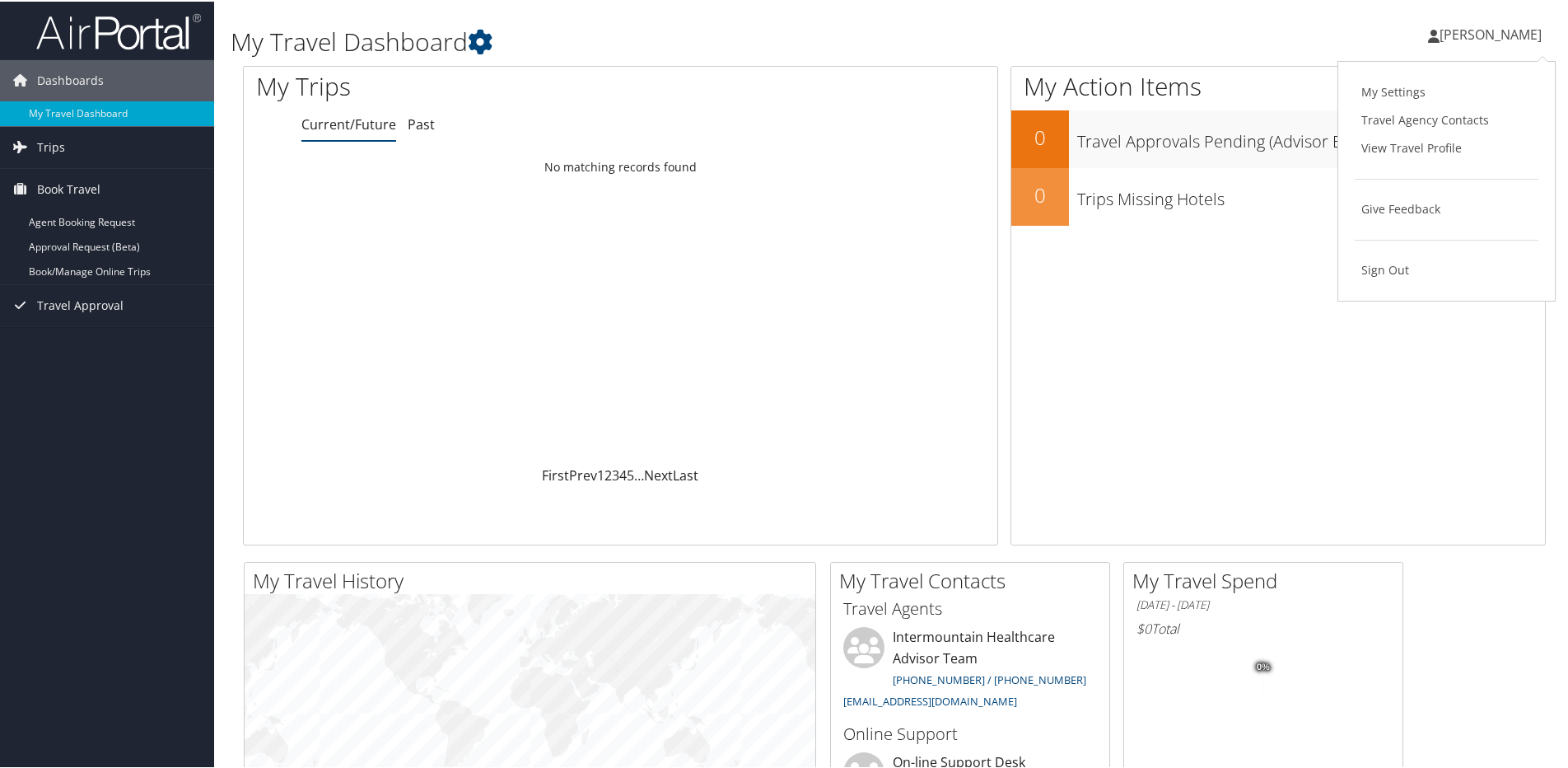
click at [1287, 27] on div "[PERSON_NAME] [PERSON_NAME] My Settings Travel Agency Contacts View Travel Prof…" at bounding box center [1312, 40] width 525 height 63
click at [1479, 37] on span "[PERSON_NAME]" at bounding box center [1490, 32] width 102 height 18
click at [1361, 25] on div "[PERSON_NAME] [PERSON_NAME] My Settings Travel Agency Contacts View Travel Prof…" at bounding box center [1312, 40] width 525 height 63
click at [1444, 33] on span "[PERSON_NAME]" at bounding box center [1490, 32] width 102 height 18
click at [118, 191] on link "Book Travel" at bounding box center [107, 187] width 214 height 41
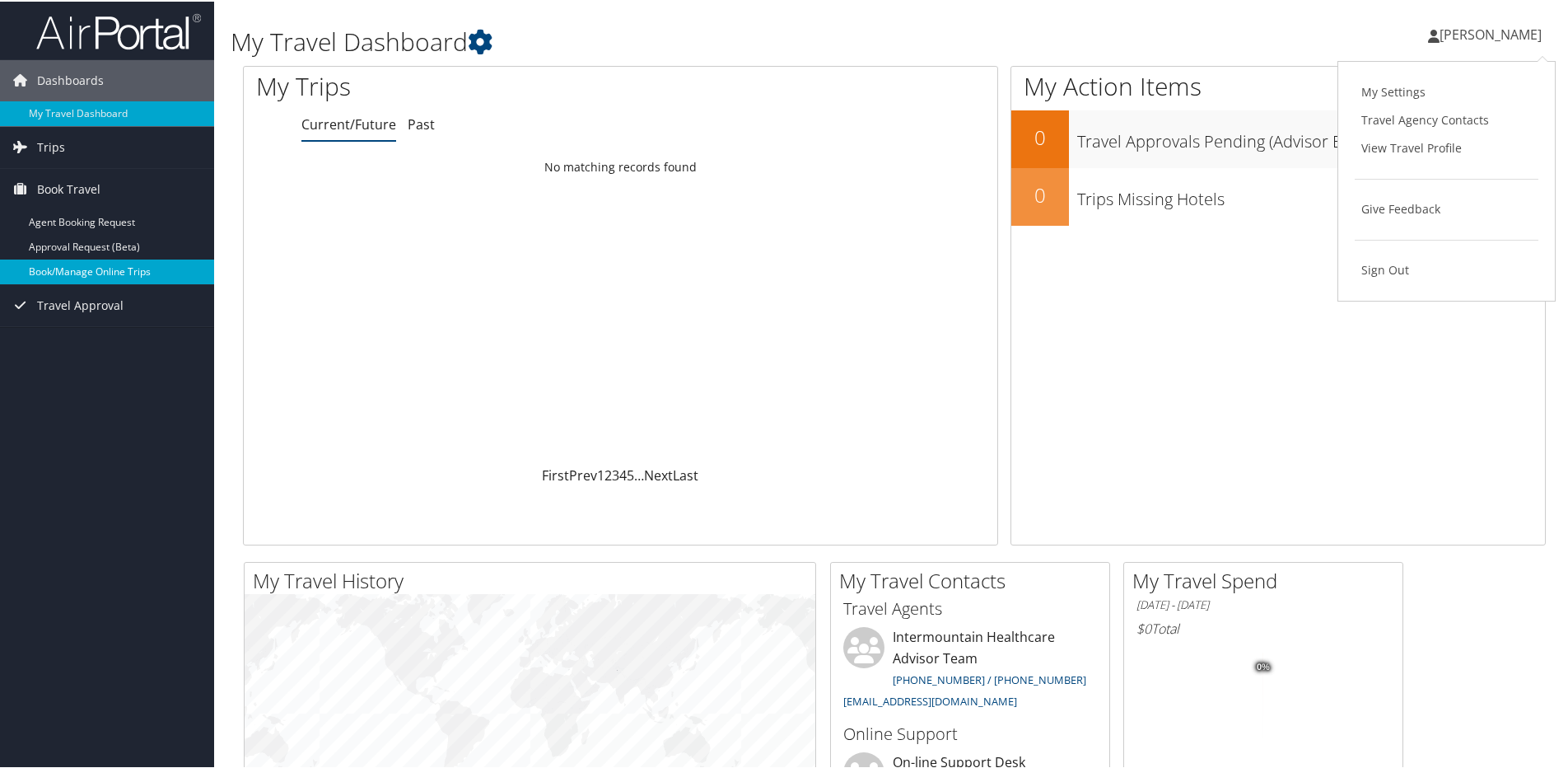
click at [118, 266] on link "Book/Manage Online Trips" at bounding box center [107, 269] width 214 height 24
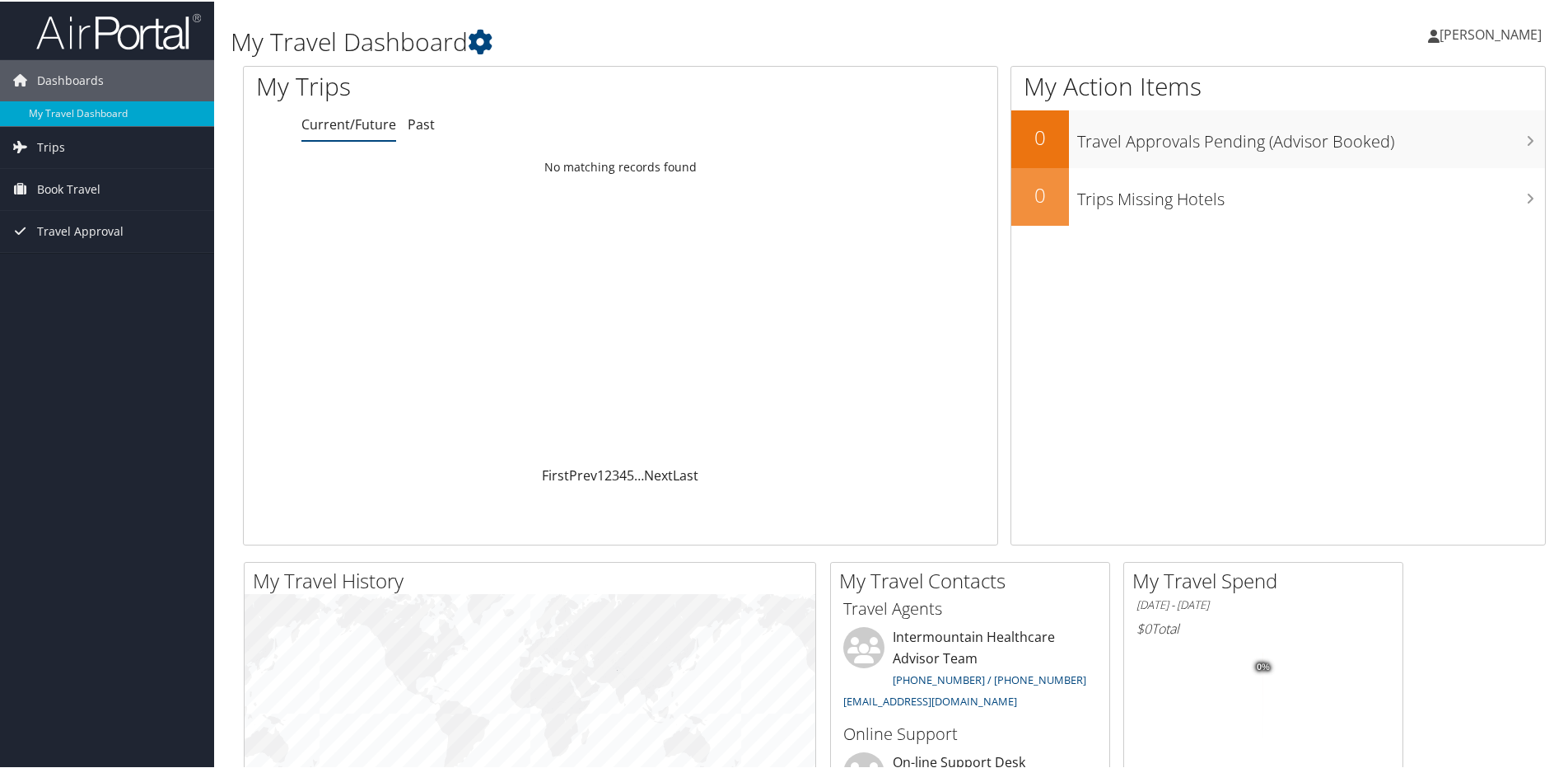
click at [1459, 41] on span "[PERSON_NAME]" at bounding box center [1490, 32] width 102 height 18
click at [1315, 46] on div "Gabriel Ornelas Gabriel Ornelas My Settings Travel Agency Contacts View Travel …" at bounding box center [1312, 40] width 525 height 63
click at [152, 149] on link "Trips" at bounding box center [107, 145] width 214 height 41
click at [138, 265] on link "Book Travel" at bounding box center [107, 262] width 214 height 41
click at [118, 372] on span "Travel Approval" at bounding box center [80, 378] width 86 height 41
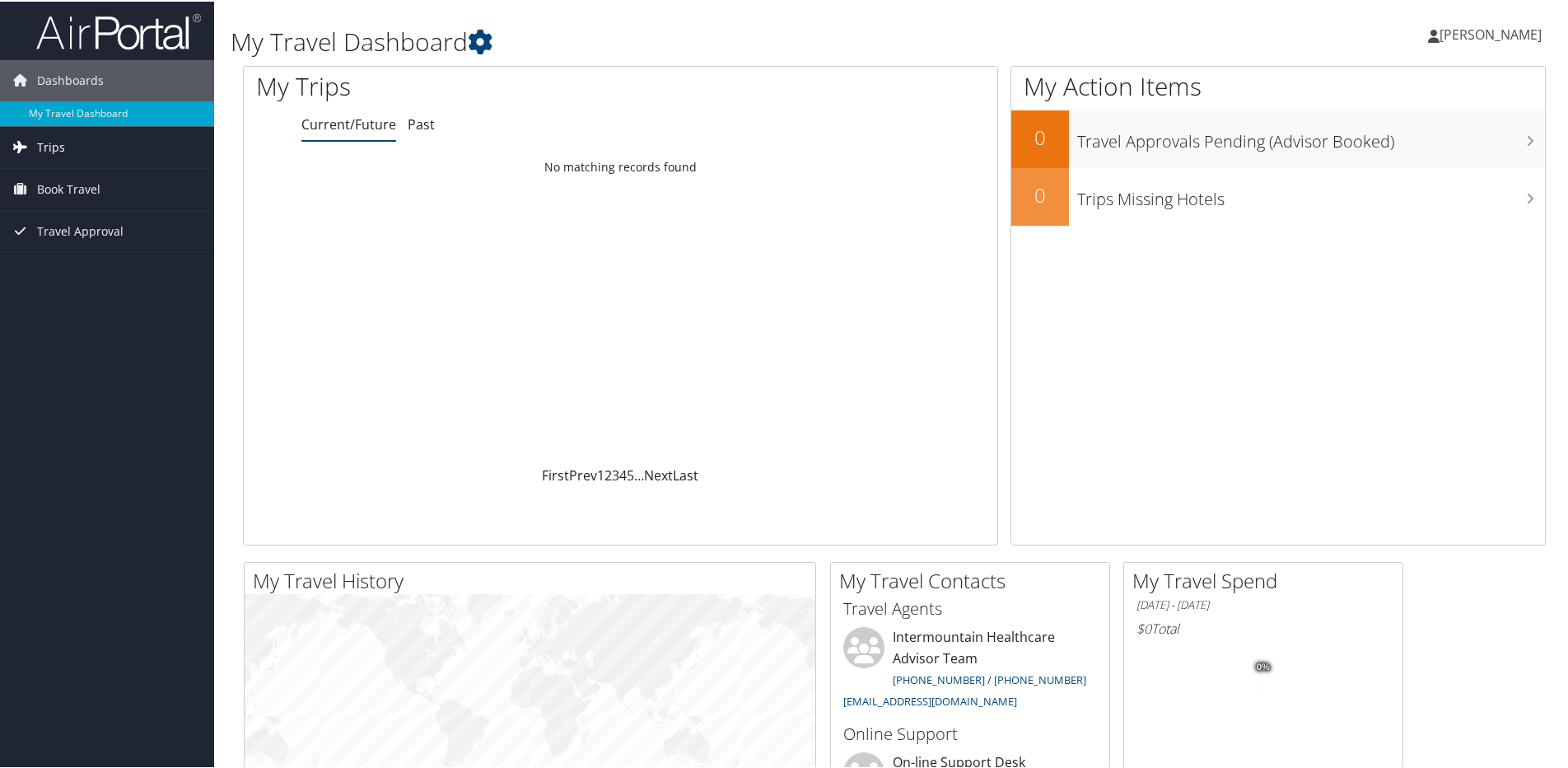
click at [96, 138] on link "Trips" at bounding box center [107, 145] width 214 height 41
click at [89, 188] on link "Current/Future Trips" at bounding box center [107, 178] width 214 height 24
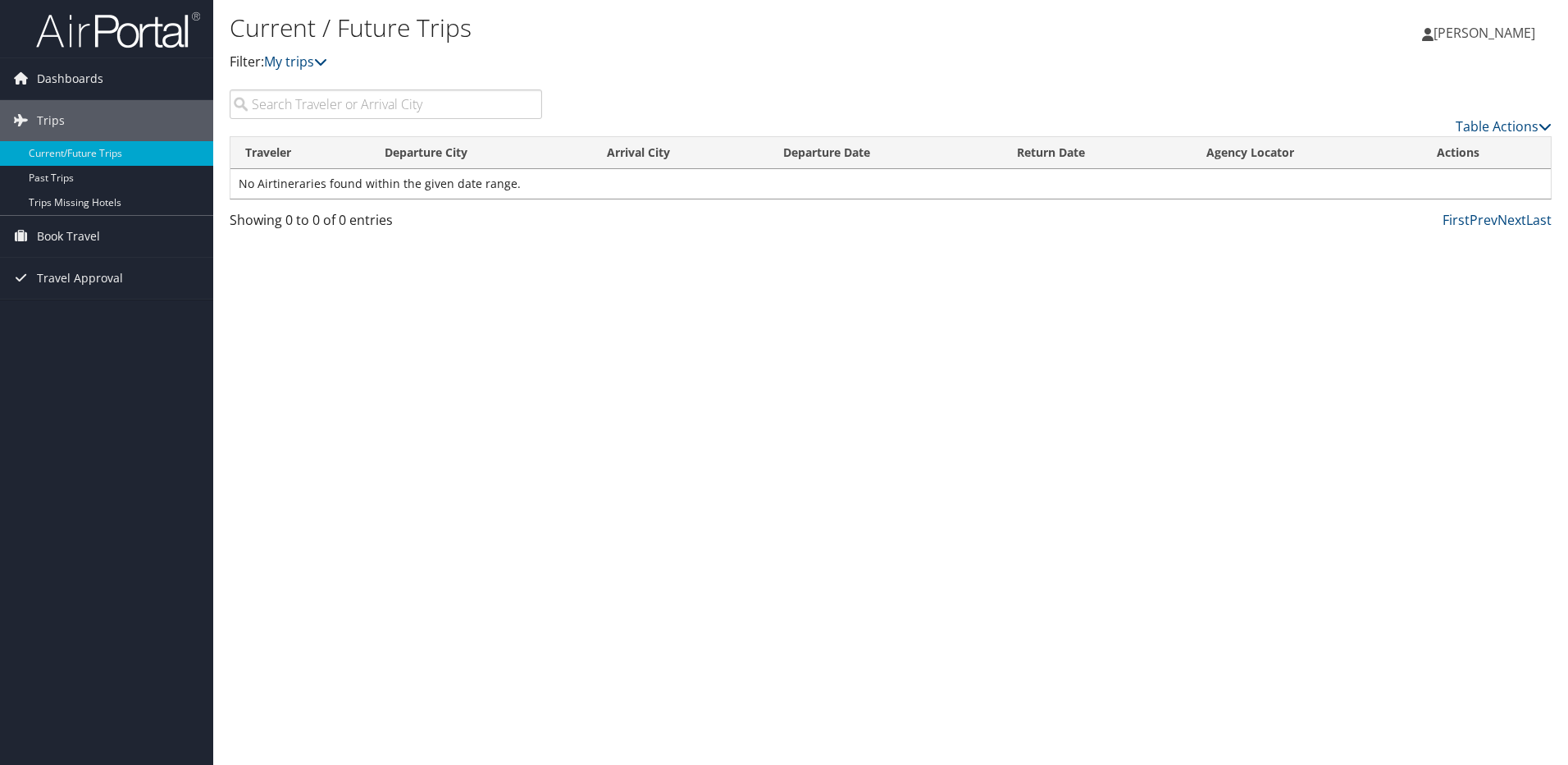
click at [130, 40] on img at bounding box center [118, 30] width 164 height 39
